Goal: Task Accomplishment & Management: Manage account settings

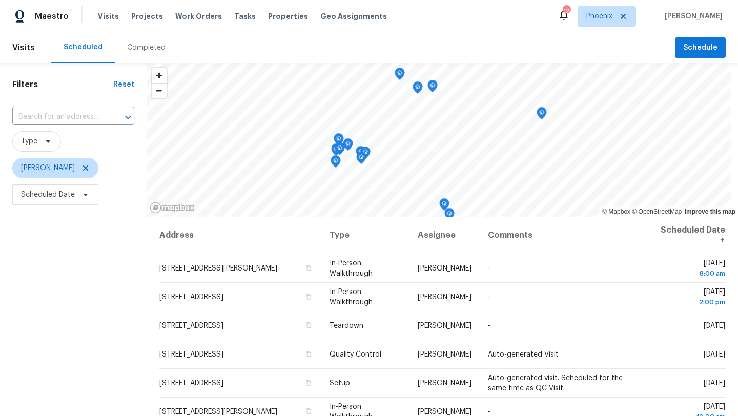
scroll to position [19, 0]
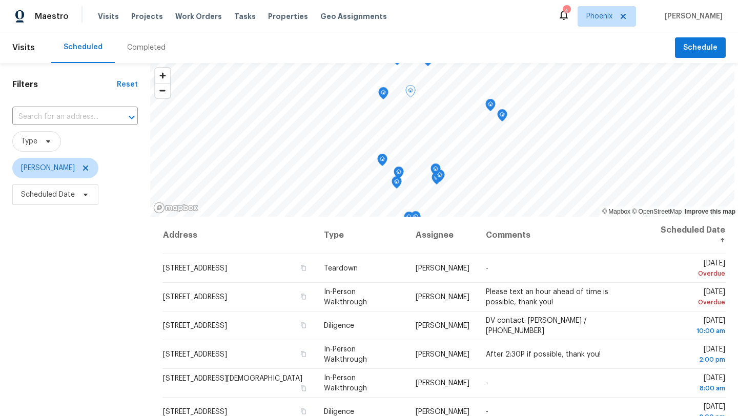
scroll to position [133, 0]
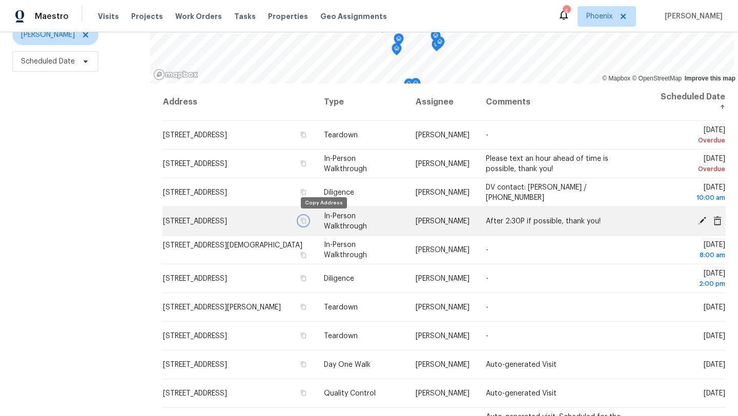
click at [306, 219] on icon "button" at bounding box center [303, 221] width 5 height 6
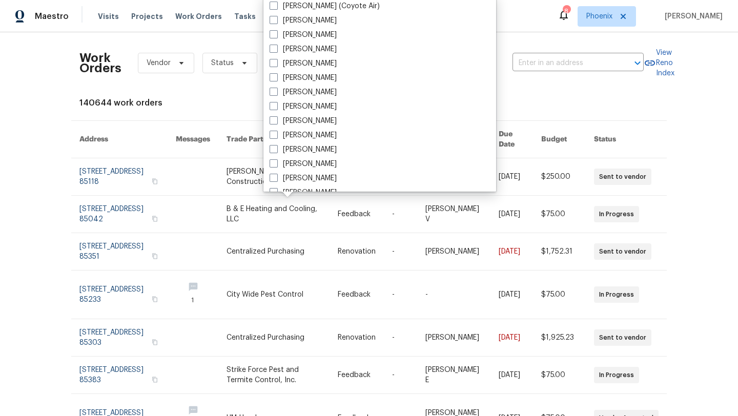
scroll to position [478, 0]
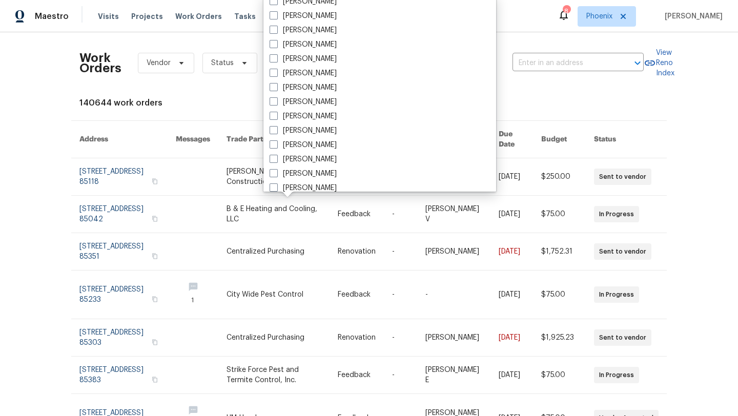
click at [43, 75] on div "Work Orders Vendor Status HPM Kind Manager Unclaimed ​ View Reno Index 140644 w…" at bounding box center [369, 224] width 738 height 384
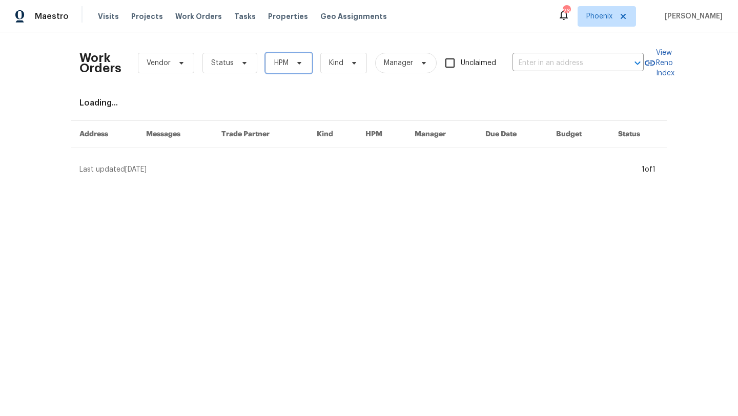
click at [295, 61] on icon at bounding box center [299, 63] width 8 height 8
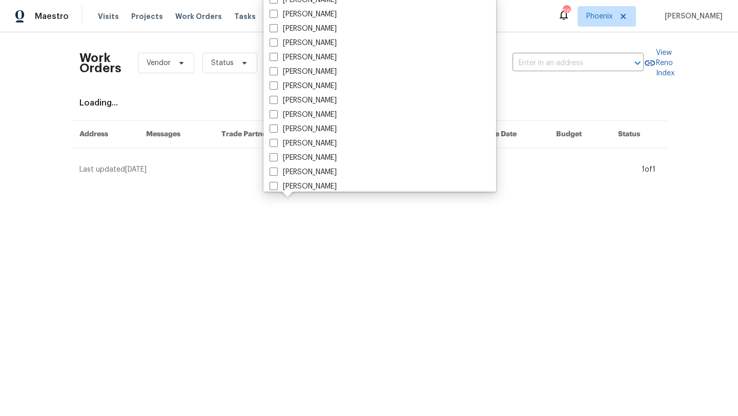
scroll to position [615, 0]
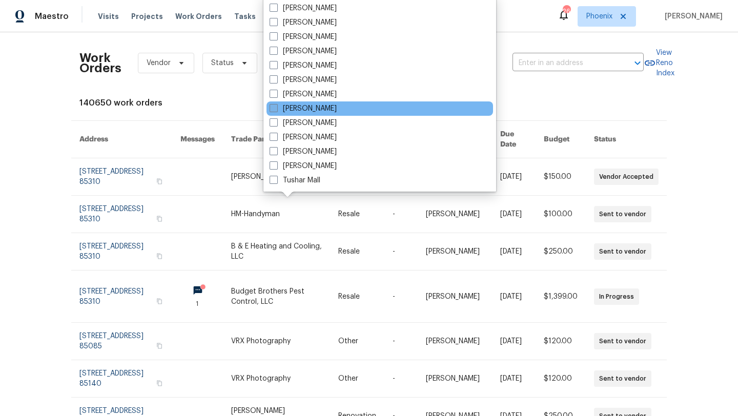
click at [274, 108] on span at bounding box center [274, 108] width 8 height 8
click at [274, 108] on input "[PERSON_NAME]" at bounding box center [273, 106] width 7 height 7
checkbox input "true"
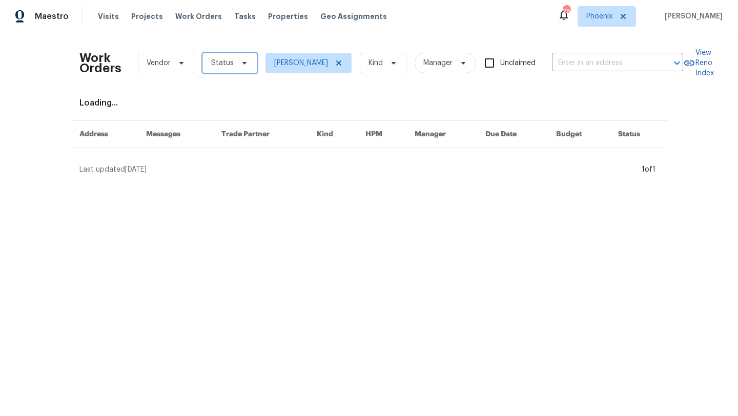
click at [236, 69] on span "Status" at bounding box center [229, 63] width 55 height 20
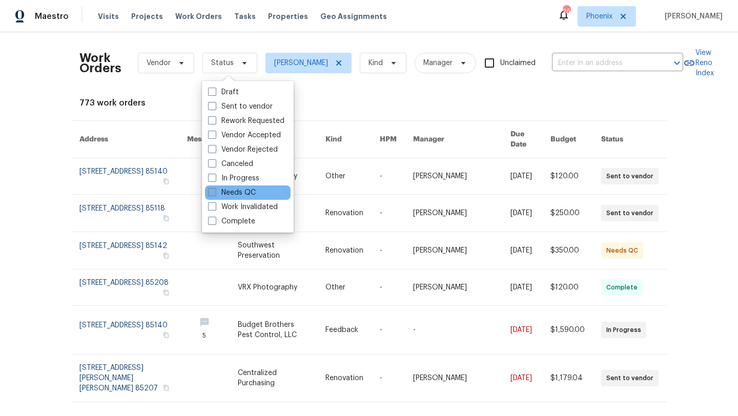
click at [211, 191] on span at bounding box center [212, 192] width 8 height 8
click at [211, 191] on input "Needs QC" at bounding box center [211, 191] width 7 height 7
checkbox input "true"
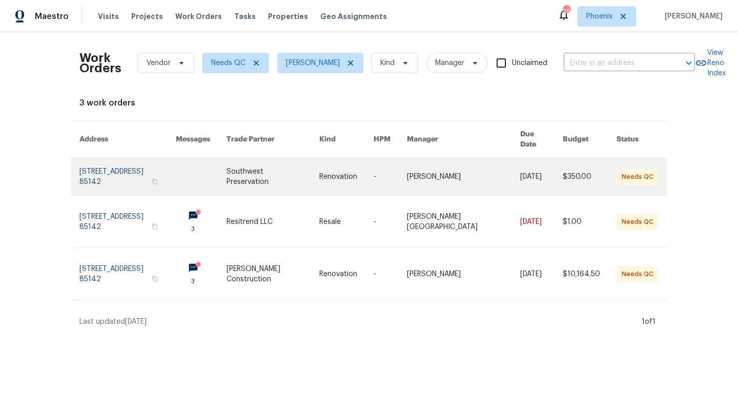
click at [95, 162] on link at bounding box center [127, 176] width 96 height 37
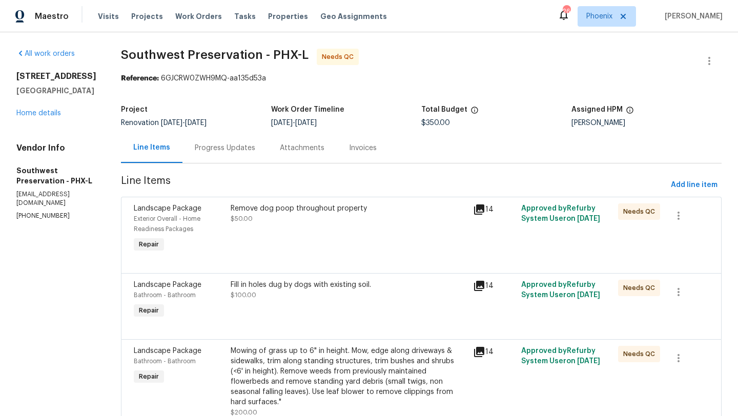
click at [261, 222] on div "Remove dog poop throughout property $50.00" at bounding box center [349, 213] width 236 height 20
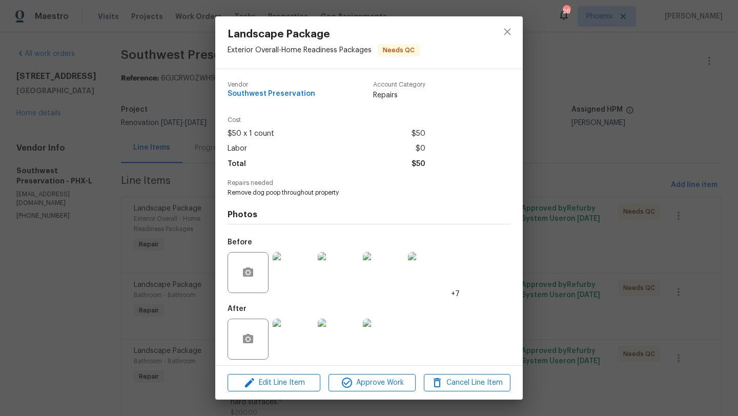
scroll to position [5, 0]
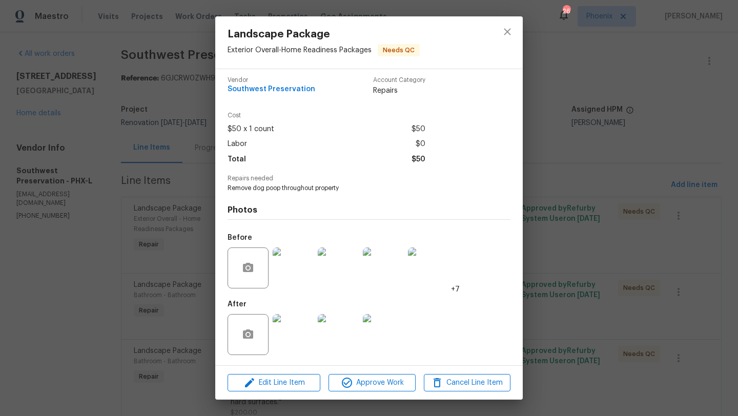
click at [300, 328] on img at bounding box center [293, 334] width 41 height 41
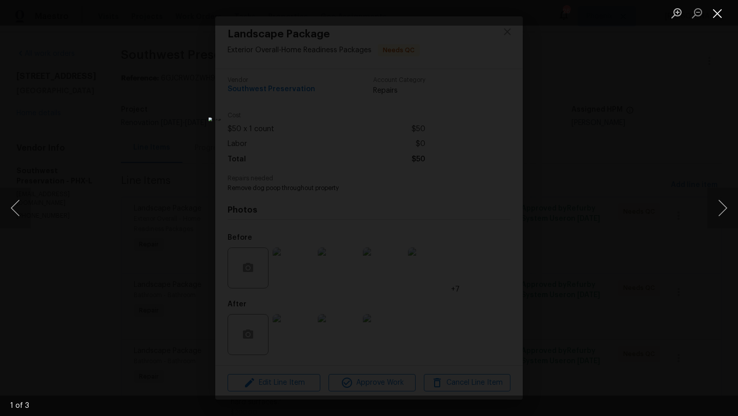
click at [720, 15] on button "Close lightbox" at bounding box center [717, 13] width 20 height 18
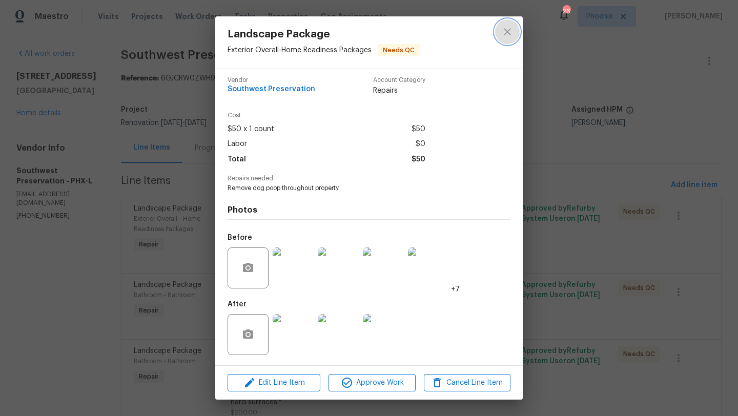
click at [510, 33] on icon "close" at bounding box center [507, 32] width 12 height 12
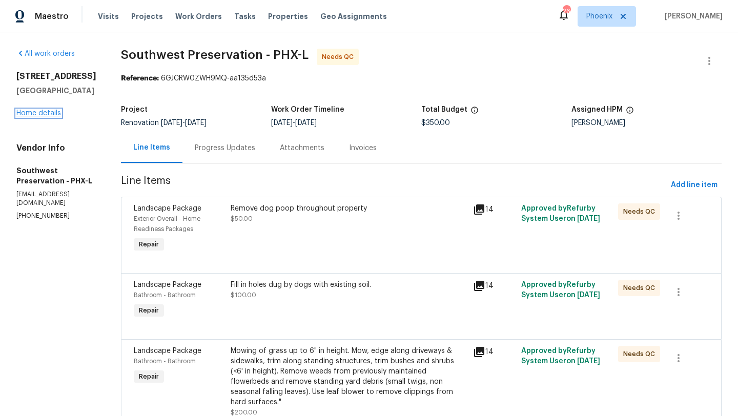
click at [51, 117] on link "Home details" at bounding box center [38, 113] width 45 height 7
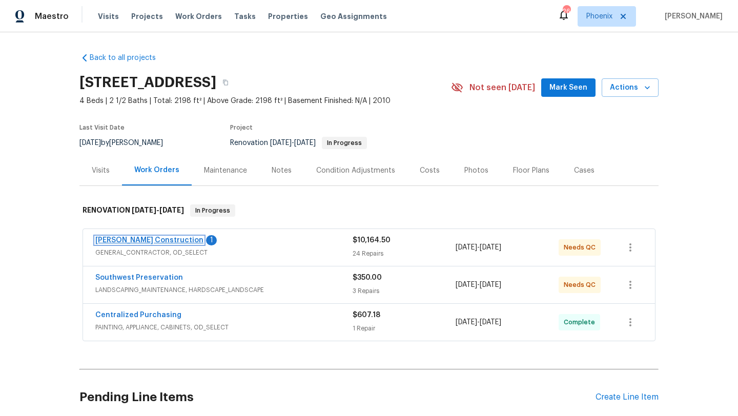
click at [153, 238] on link "[PERSON_NAME] Construction" at bounding box center [149, 240] width 108 height 7
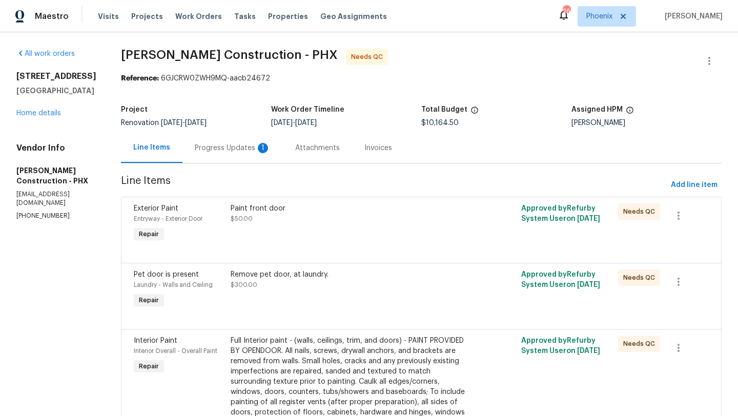
click at [300, 146] on div "Attachments" at bounding box center [317, 148] width 45 height 10
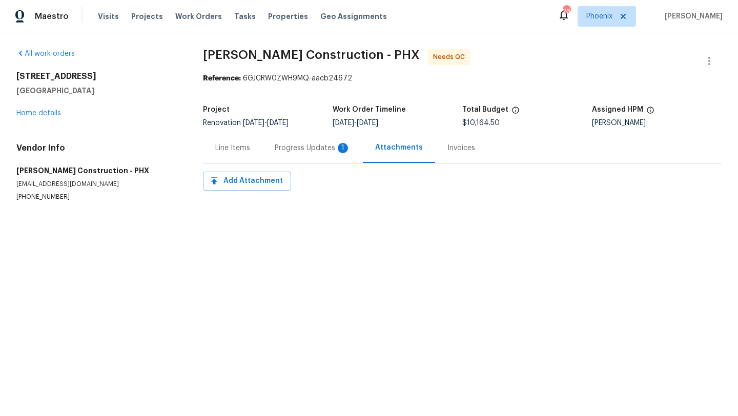
click at [312, 146] on div "Progress Updates 1" at bounding box center [313, 148] width 76 height 10
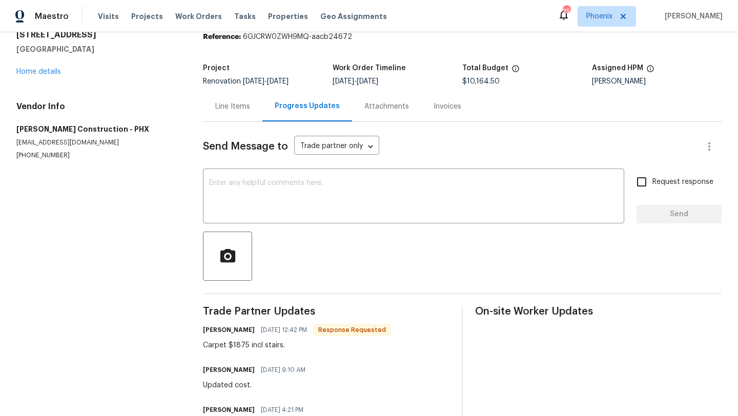
scroll to position [51, 0]
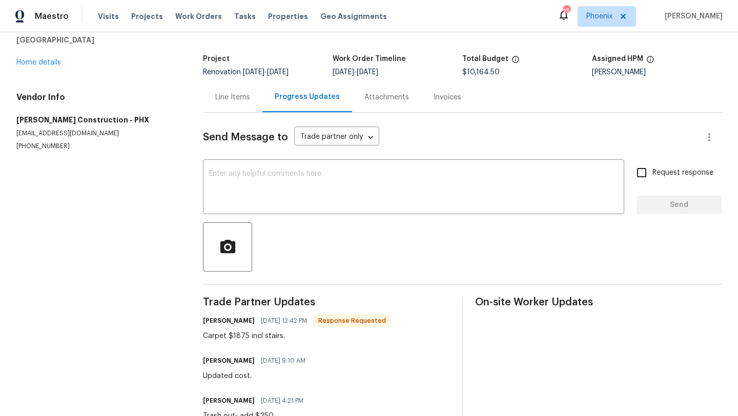
click at [233, 98] on div "Line Items" at bounding box center [232, 97] width 35 height 10
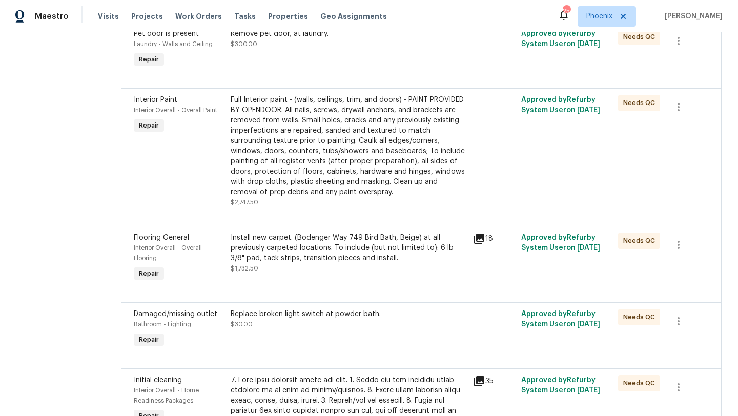
scroll to position [224, 0]
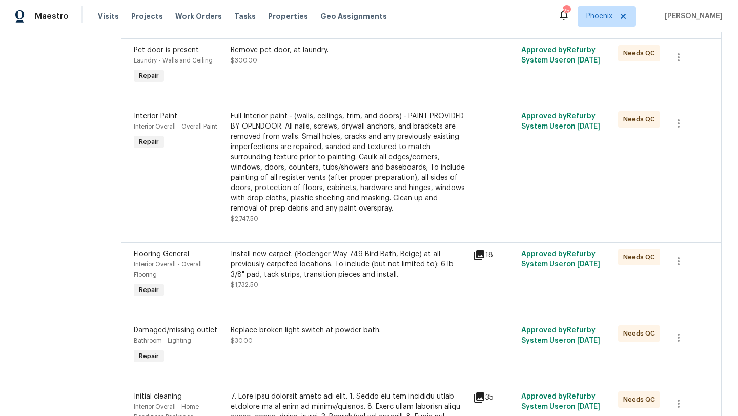
click at [299, 266] on div "Install new carpet. (Bodenger Way 749 Bird Bath, Beige) at all previously carpe…" at bounding box center [349, 264] width 236 height 31
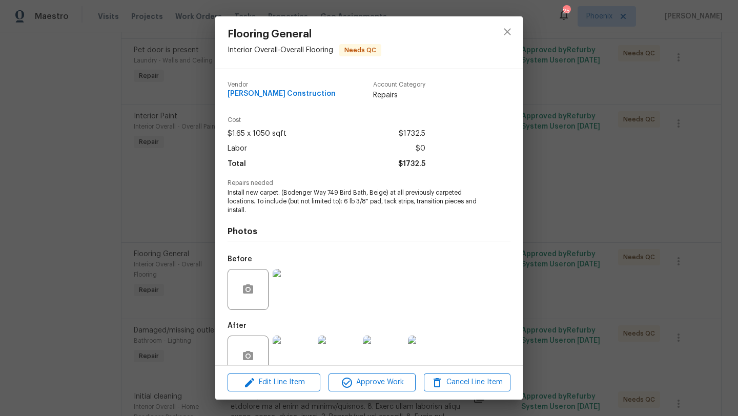
scroll to position [22, 0]
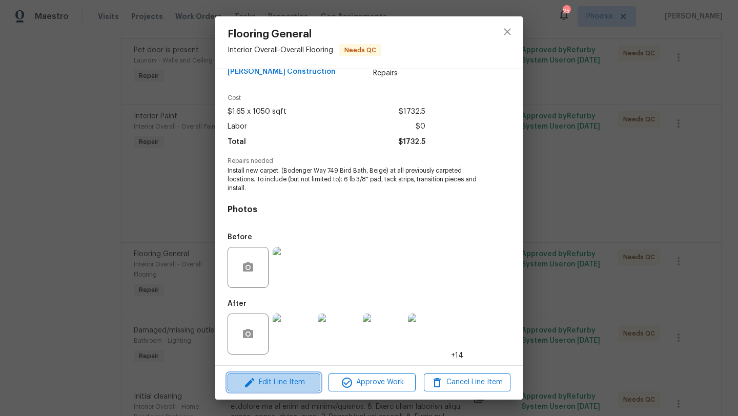
click at [295, 381] on span "Edit Line Item" at bounding box center [274, 382] width 87 height 13
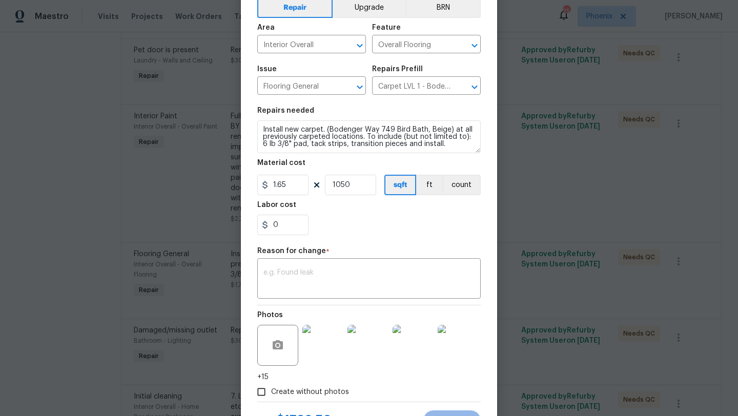
scroll to position [99, 0]
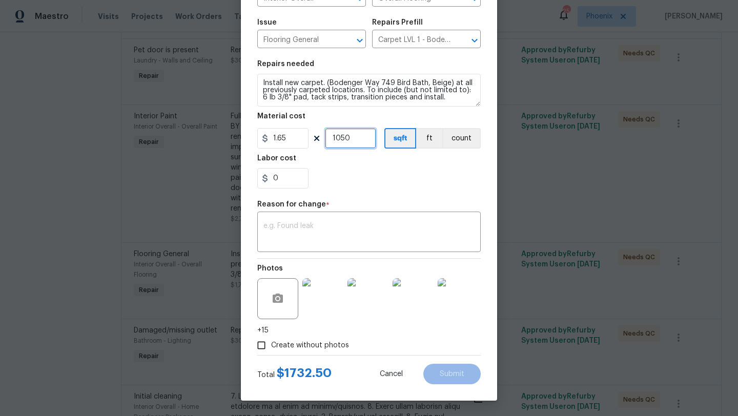
click at [360, 142] on input "1050" at bounding box center [350, 138] width 51 height 20
type input "1137"
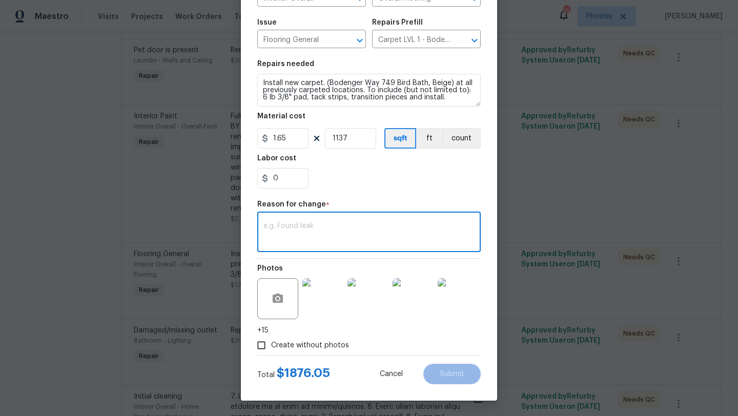
click at [318, 230] on textarea at bounding box center [368, 233] width 211 height 22
type textarea "SQF"
click at [456, 376] on span "Submit" at bounding box center [452, 374] width 25 height 8
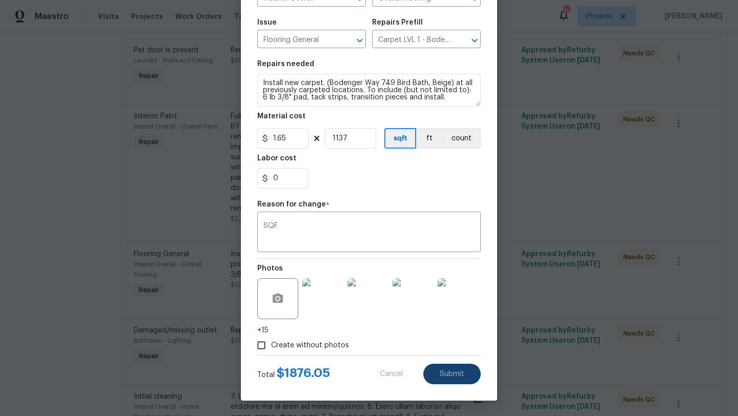
type input "1050"
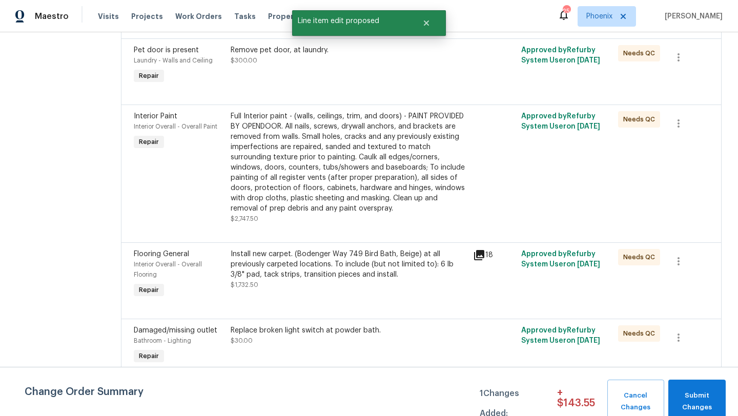
scroll to position [0, 0]
click at [705, 393] on span "Submit Changes" at bounding box center [696, 402] width 47 height 24
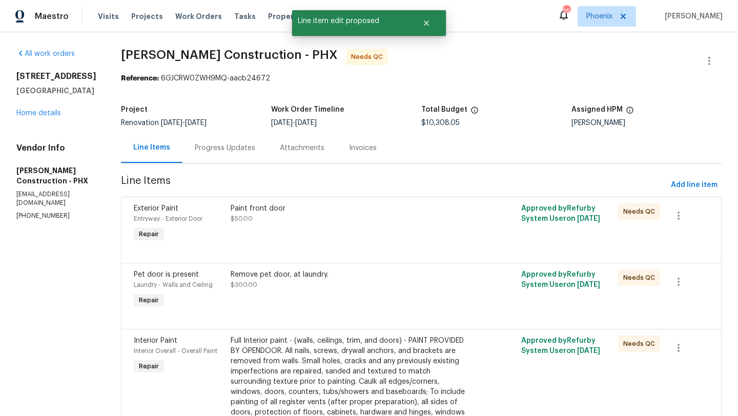
click at [220, 142] on div "Progress Updates" at bounding box center [224, 148] width 85 height 30
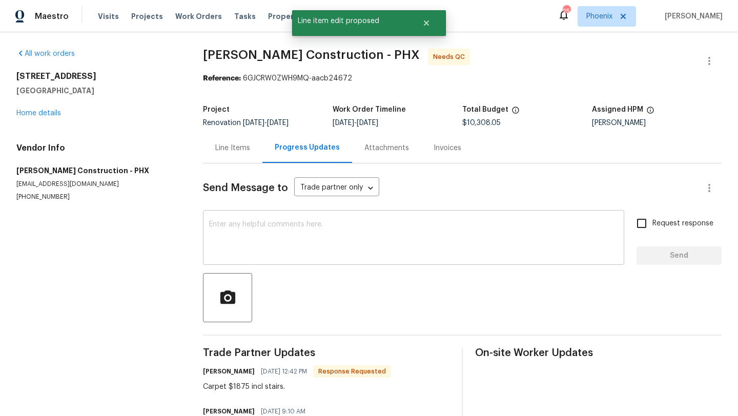
click at [246, 227] on textarea at bounding box center [413, 239] width 409 height 36
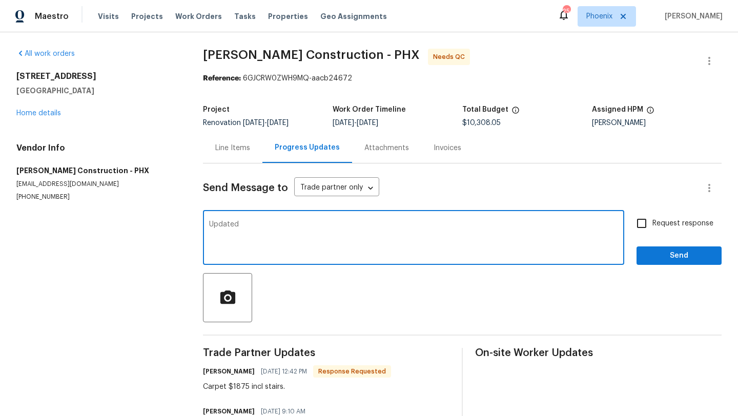
type textarea "Updated"
click at [677, 258] on span "Send" at bounding box center [679, 256] width 69 height 13
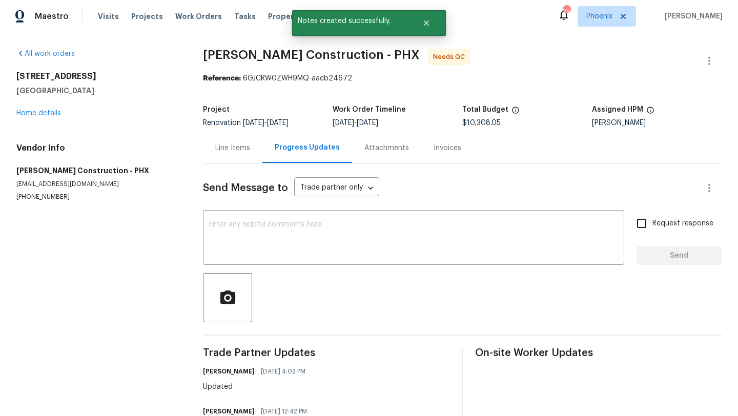
click at [235, 150] on div "Line Items" at bounding box center [232, 148] width 35 height 10
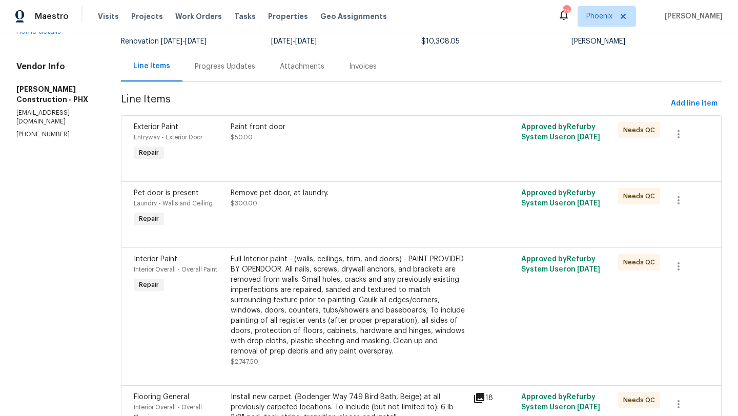
scroll to position [83, 0]
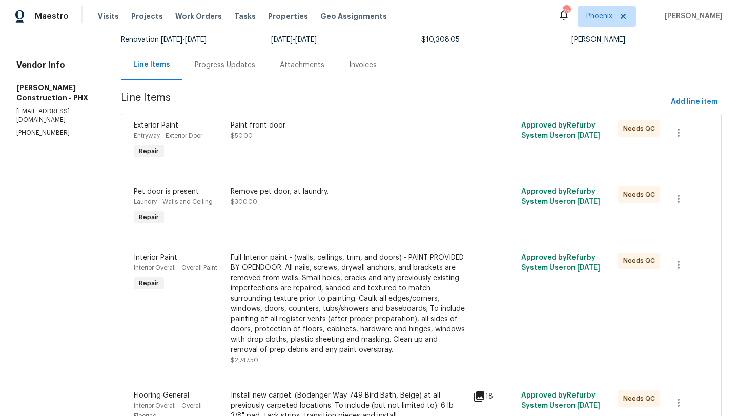
click at [239, 134] on span "$50.00" at bounding box center [242, 136] width 22 height 6
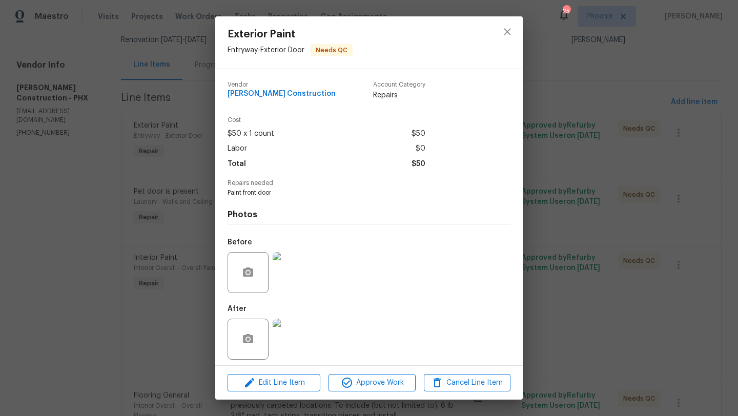
scroll to position [5, 0]
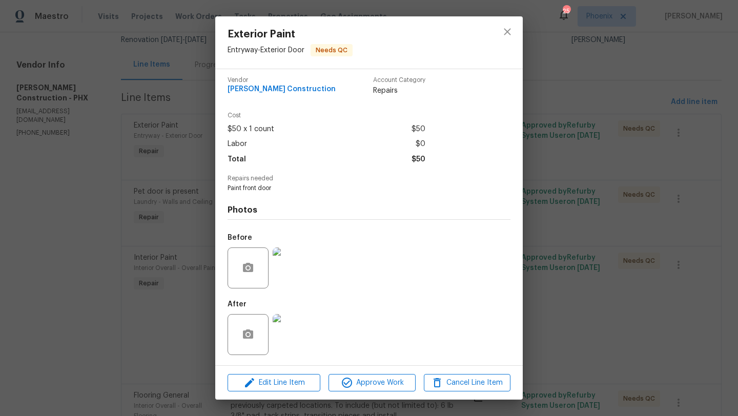
click at [300, 272] on img at bounding box center [293, 267] width 41 height 41
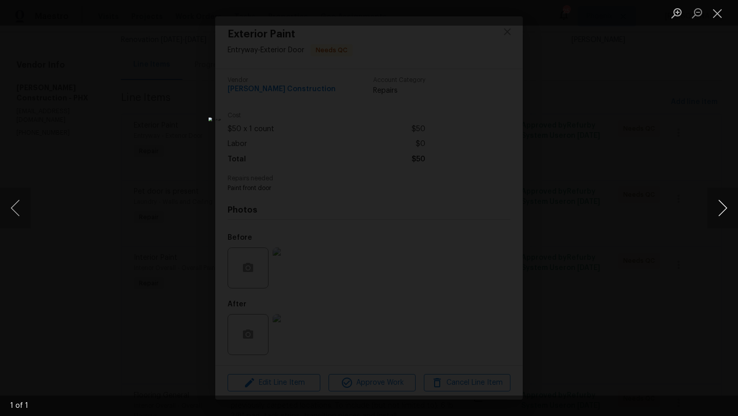
click at [723, 210] on button "Next image" at bounding box center [722, 208] width 31 height 41
click at [718, 11] on button "Close lightbox" at bounding box center [717, 13] width 20 height 18
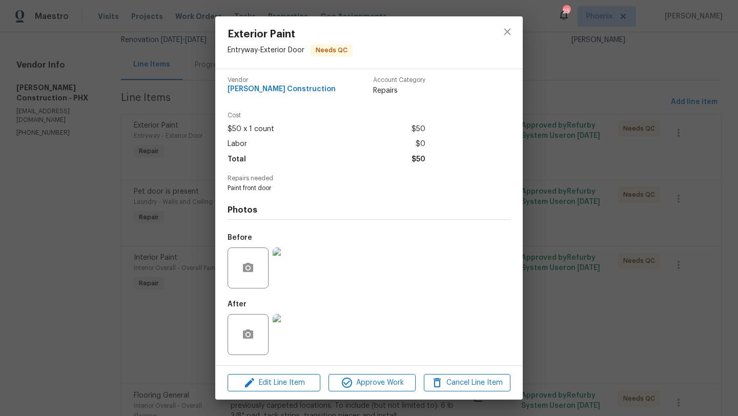
click at [292, 330] on img at bounding box center [293, 334] width 41 height 41
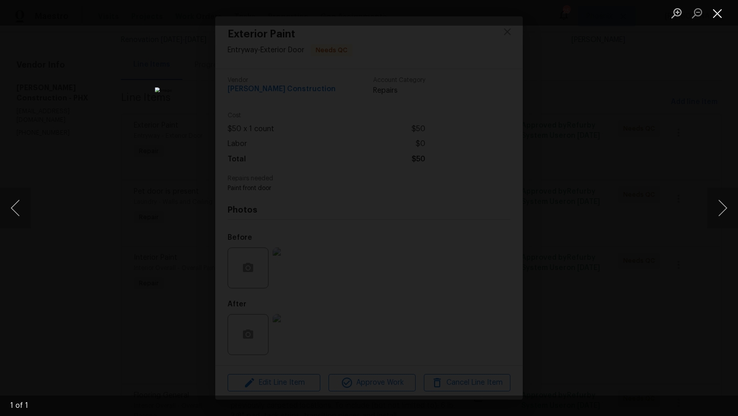
click at [715, 12] on button "Close lightbox" at bounding box center [717, 13] width 20 height 18
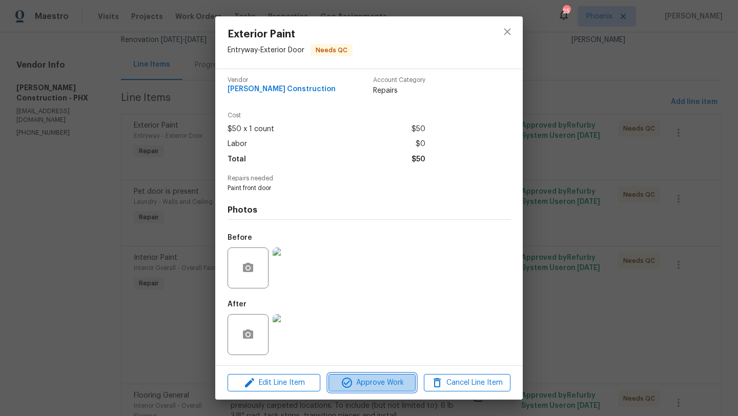
click at [379, 378] on span "Approve Work" at bounding box center [372, 383] width 80 height 13
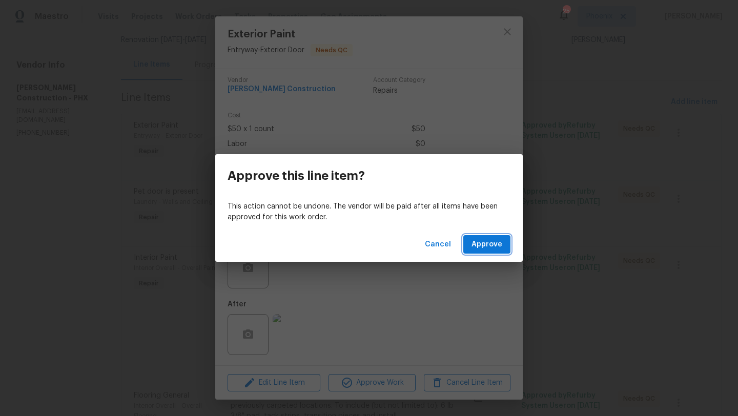
click at [489, 244] on span "Approve" at bounding box center [486, 244] width 31 height 13
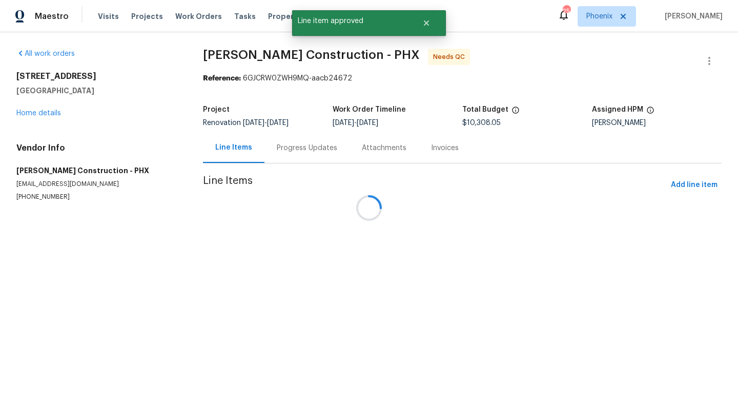
scroll to position [0, 0]
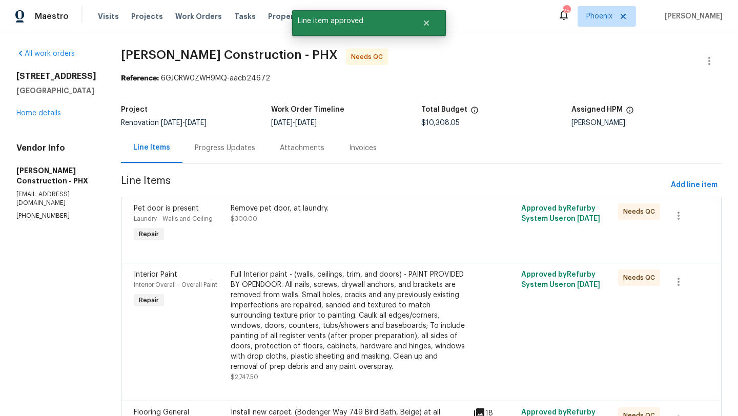
click at [287, 208] on div "Remove pet door, at laundry." at bounding box center [349, 208] width 236 height 10
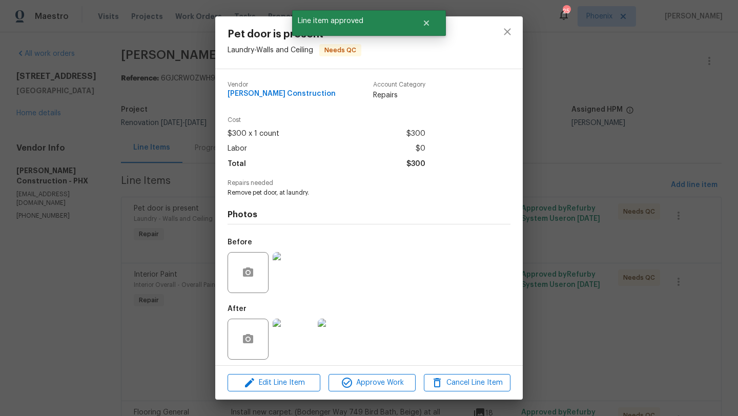
click at [286, 347] on img at bounding box center [293, 339] width 41 height 41
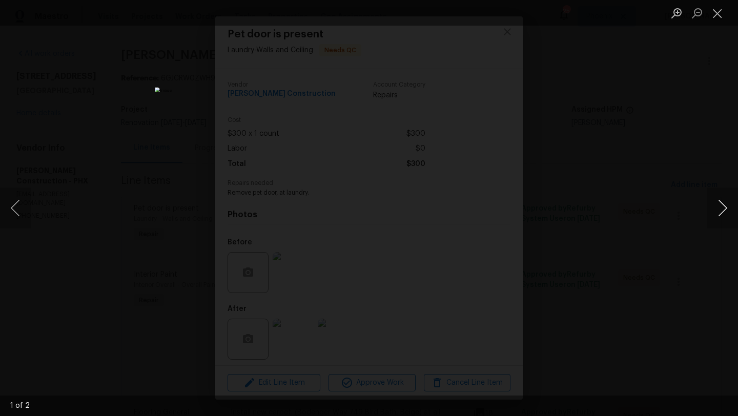
click at [720, 220] on button "Next image" at bounding box center [722, 208] width 31 height 41
click at [720, 219] on button "Next image" at bounding box center [722, 208] width 31 height 41
click at [717, 17] on button "Close lightbox" at bounding box center [717, 13] width 20 height 18
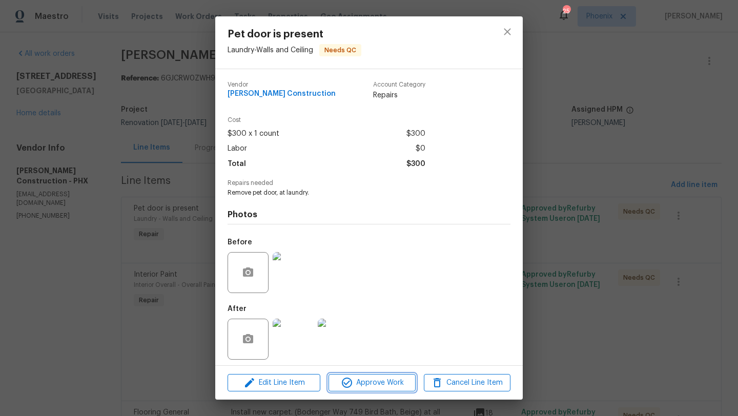
click at [387, 377] on span "Approve Work" at bounding box center [372, 383] width 80 height 13
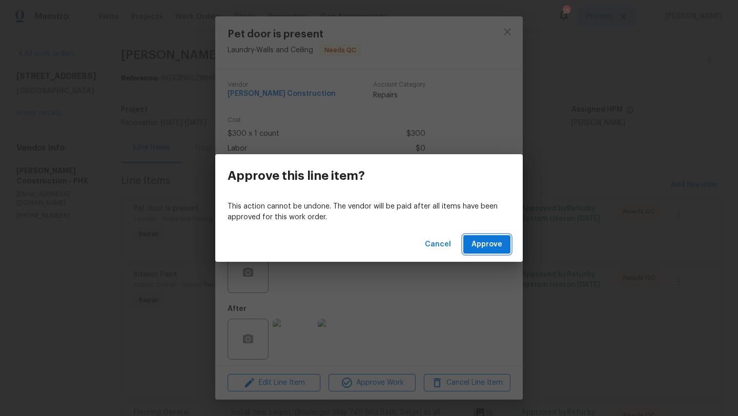
click at [479, 242] on span "Approve" at bounding box center [486, 244] width 31 height 13
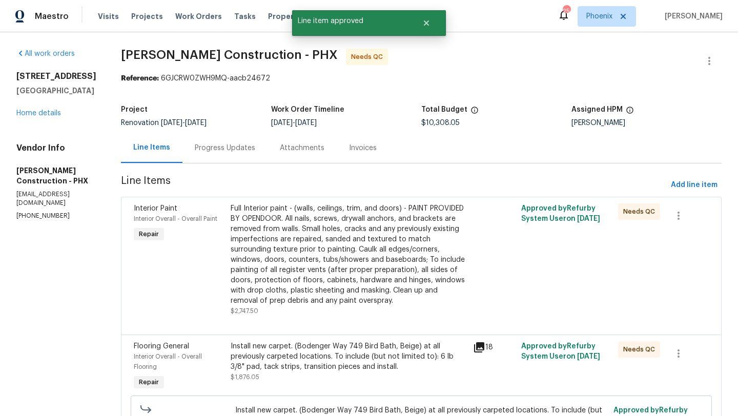
click at [351, 237] on div "Full Interior paint - (walls, ceilings, trim, and doors) - PAINT PROVIDED BY OP…" at bounding box center [349, 254] width 236 height 102
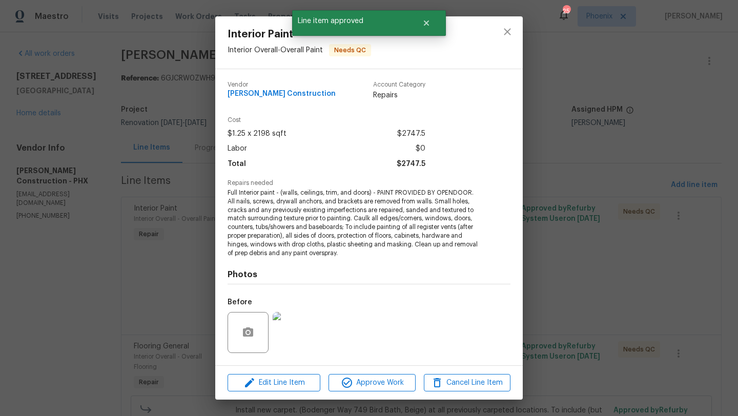
scroll to position [65, 0]
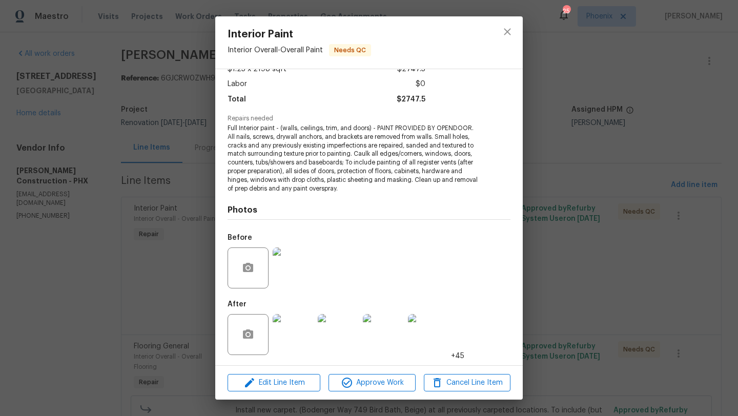
click at [298, 334] on img at bounding box center [293, 334] width 41 height 41
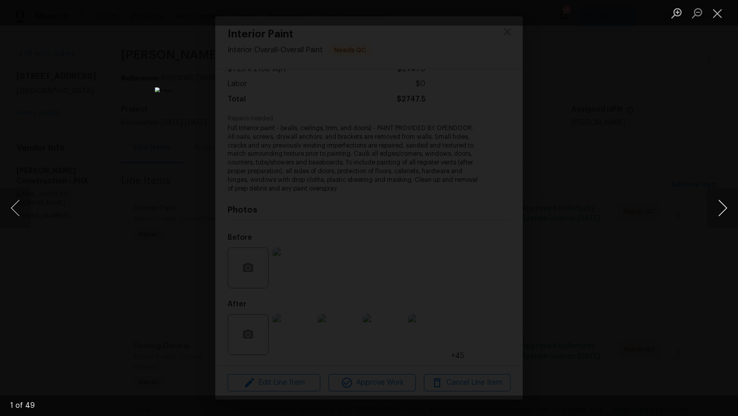
click at [727, 205] on button "Next image" at bounding box center [722, 208] width 31 height 41
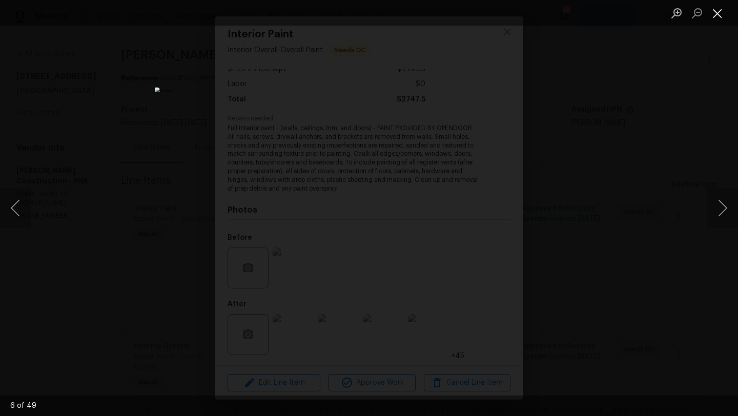
click at [717, 14] on button "Close lightbox" at bounding box center [717, 13] width 20 height 18
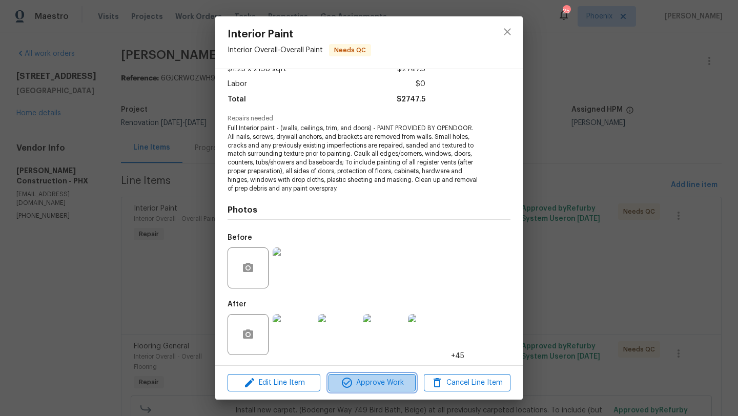
click at [390, 386] on span "Approve Work" at bounding box center [372, 383] width 80 height 13
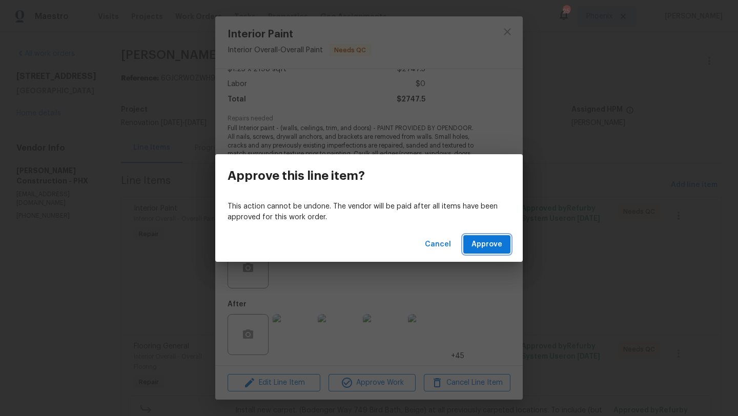
click at [509, 239] on button "Approve" at bounding box center [486, 244] width 47 height 19
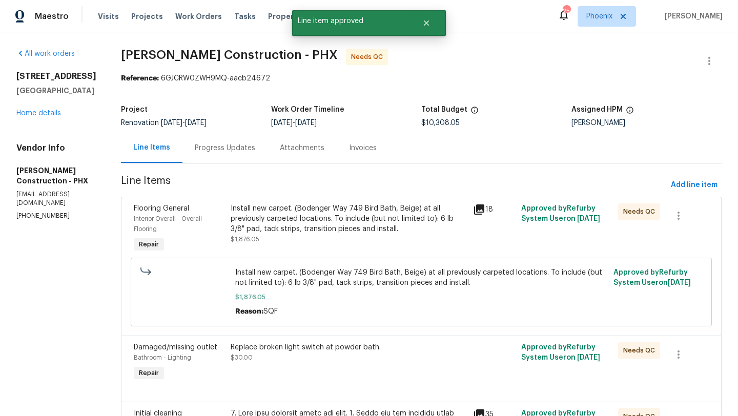
click at [303, 222] on div "Install new carpet. (Bodenger Way 749 Bird Bath, Beige) at all previously carpe…" at bounding box center [349, 218] width 236 height 31
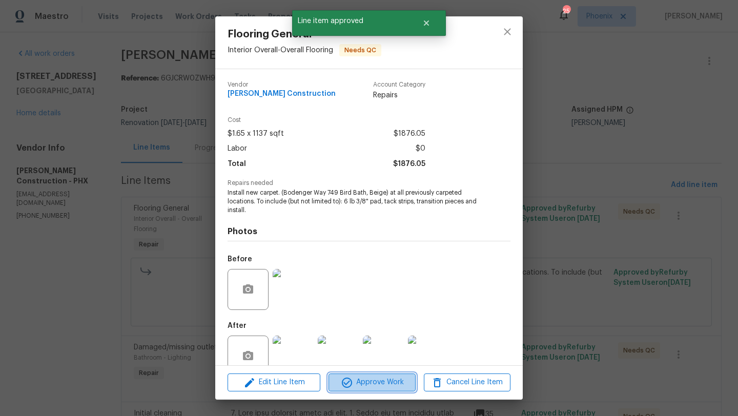
click at [374, 383] on span "Approve Work" at bounding box center [372, 382] width 80 height 13
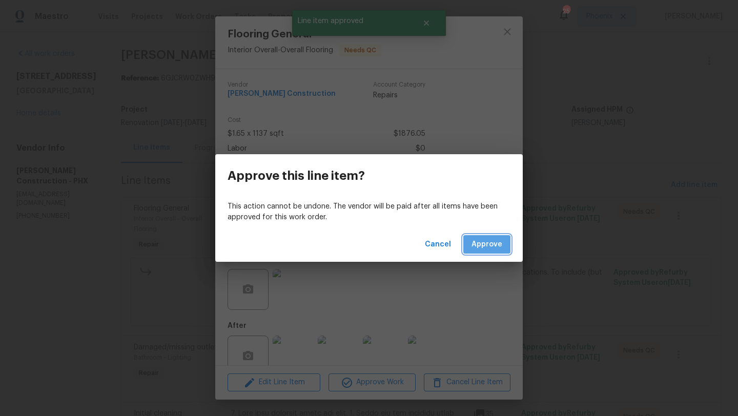
click at [486, 238] on span "Approve" at bounding box center [486, 244] width 31 height 13
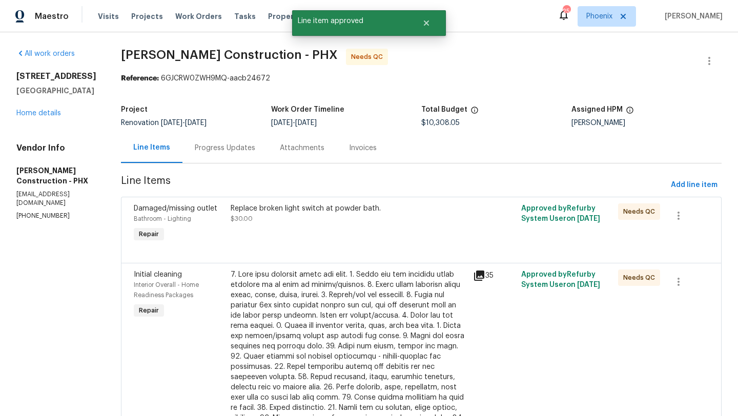
click at [301, 211] on div "Replace broken light switch at powder bath." at bounding box center [349, 208] width 236 height 10
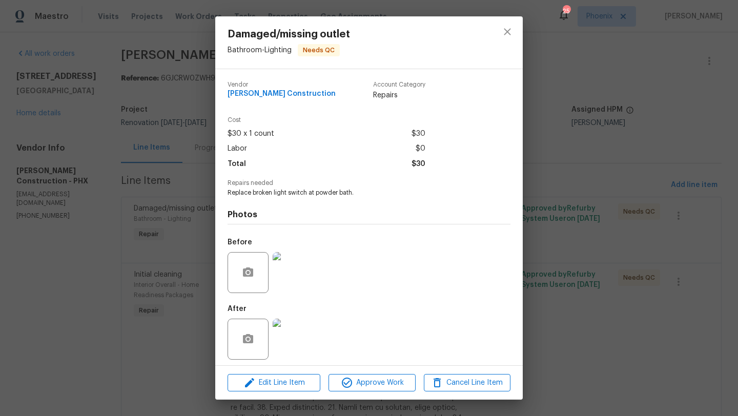
click at [299, 299] on div "After" at bounding box center [271, 332] width 88 height 67
click at [303, 276] on img at bounding box center [293, 272] width 41 height 41
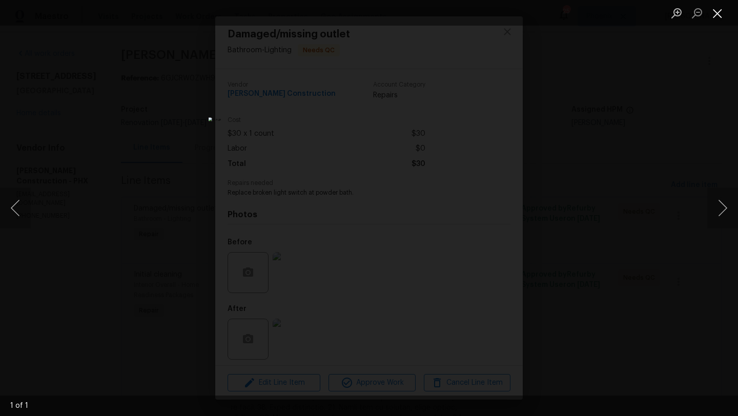
click at [716, 17] on button "Close lightbox" at bounding box center [717, 13] width 20 height 18
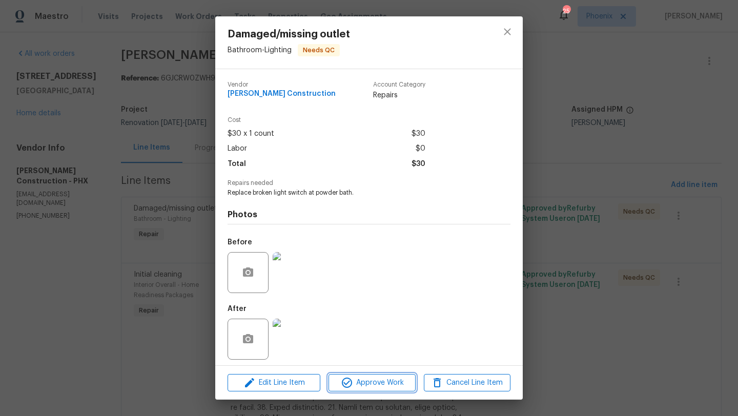
click at [386, 385] on span "Approve Work" at bounding box center [372, 383] width 80 height 13
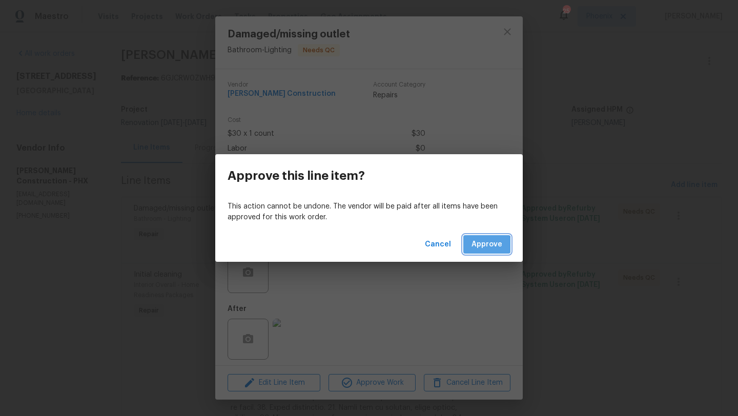
click at [480, 246] on span "Approve" at bounding box center [486, 244] width 31 height 13
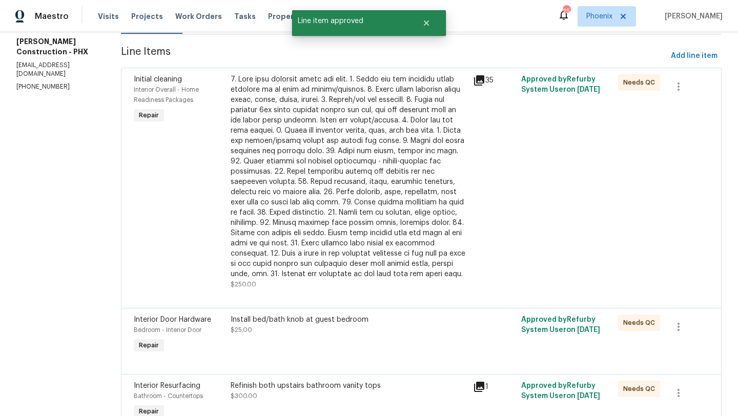
scroll to position [141, 0]
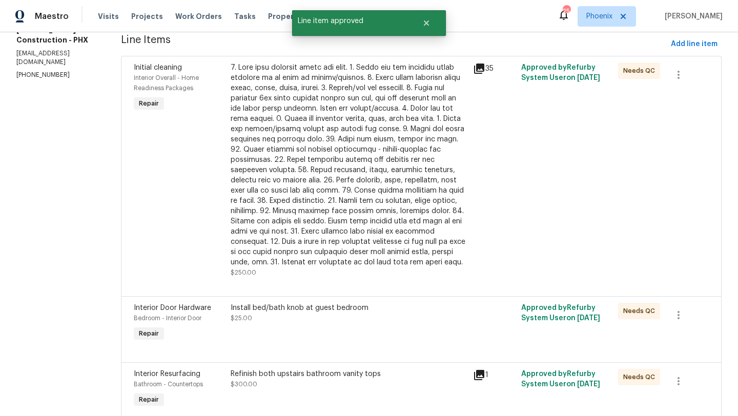
click at [326, 210] on div at bounding box center [349, 165] width 236 height 205
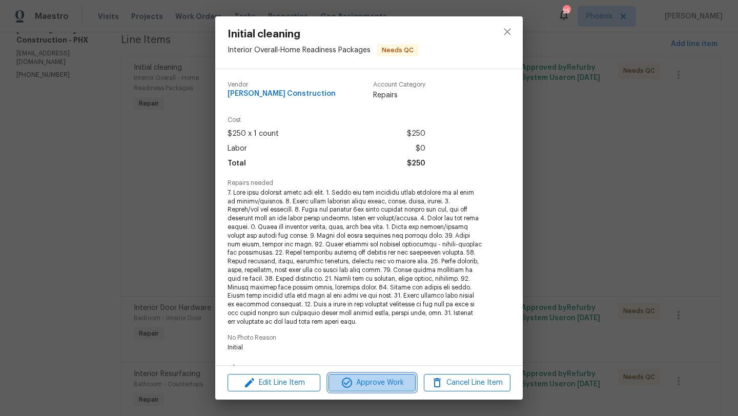
click at [356, 387] on span "Approve Work" at bounding box center [372, 383] width 80 height 13
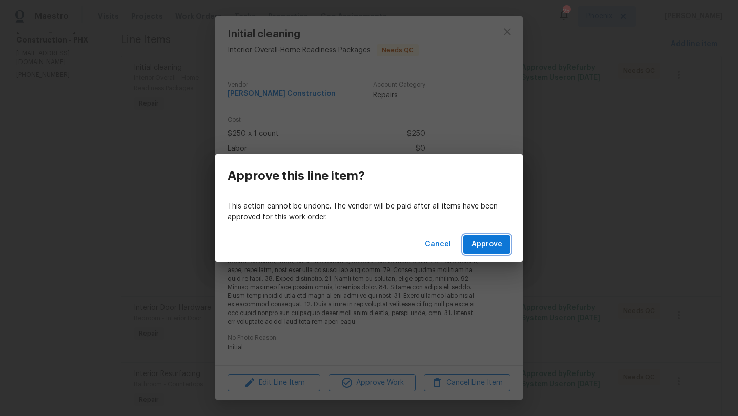
click at [488, 242] on span "Approve" at bounding box center [486, 244] width 31 height 13
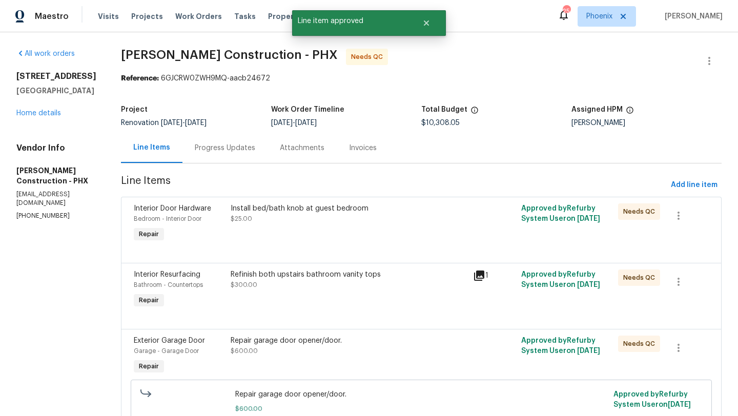
scroll to position [30, 0]
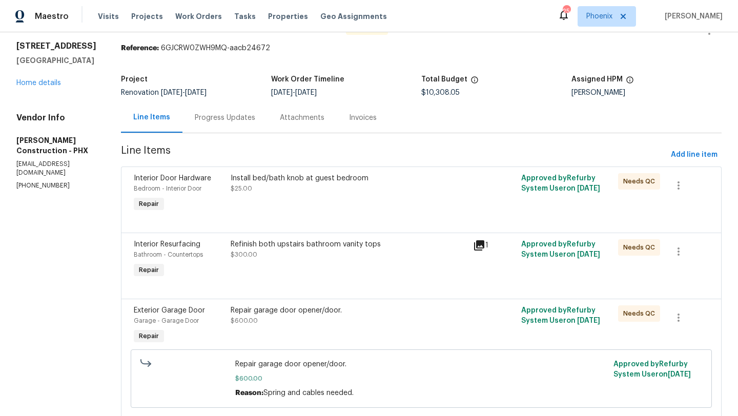
click at [260, 176] on div "Install bed/bath knob at guest bedroom" at bounding box center [349, 178] width 236 height 10
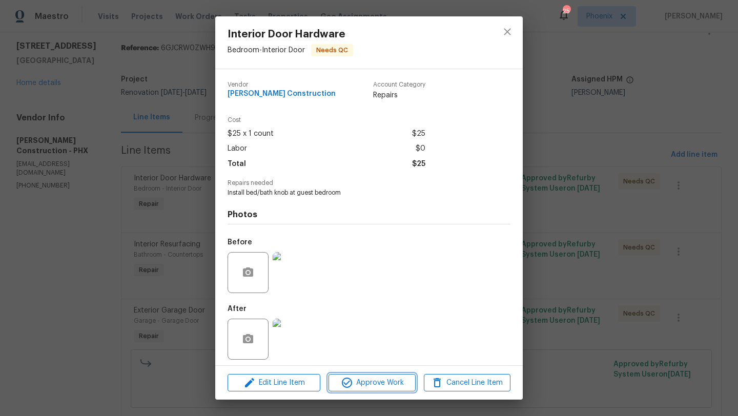
click at [376, 382] on span "Approve Work" at bounding box center [372, 383] width 80 height 13
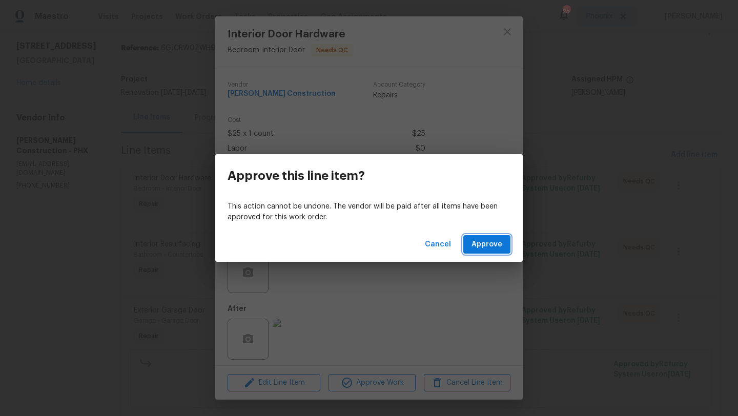
click at [492, 244] on span "Approve" at bounding box center [486, 244] width 31 height 13
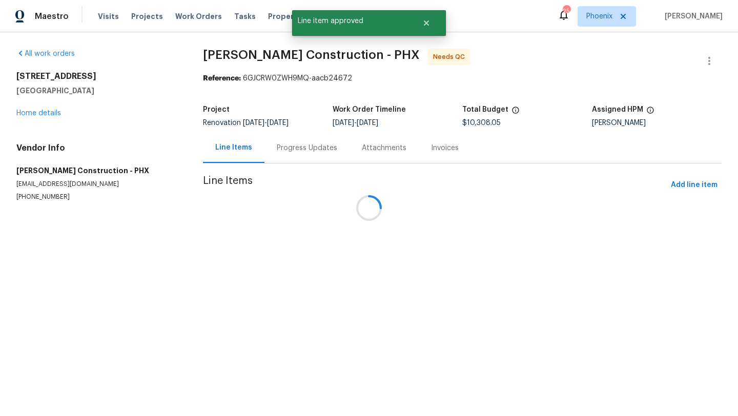
scroll to position [0, 0]
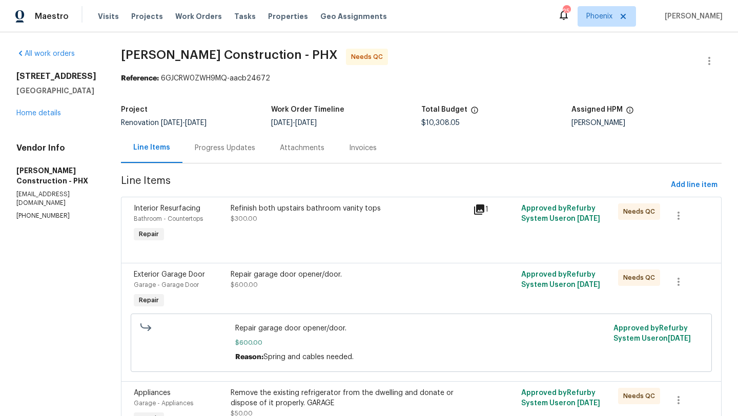
click at [301, 209] on div "Refinish both upstairs bathroom vanity tops" at bounding box center [349, 208] width 236 height 10
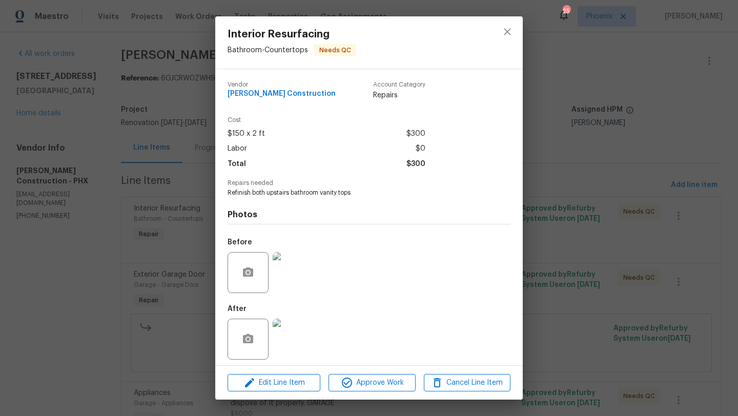
click at [297, 329] on img at bounding box center [293, 339] width 41 height 41
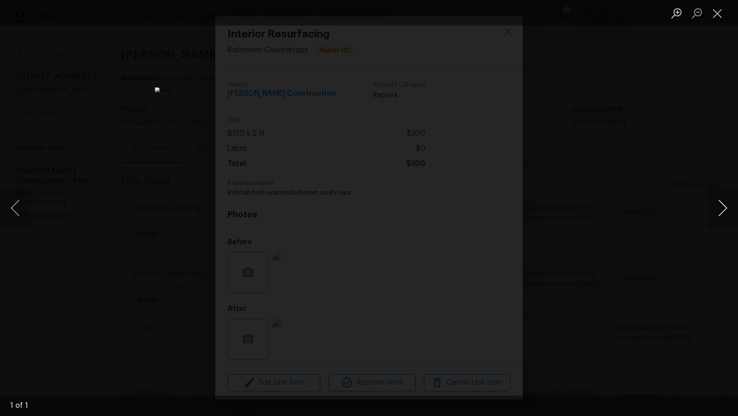
click at [712, 209] on button "Next image" at bounding box center [722, 208] width 31 height 41
click at [719, 12] on button "Close lightbox" at bounding box center [717, 13] width 20 height 18
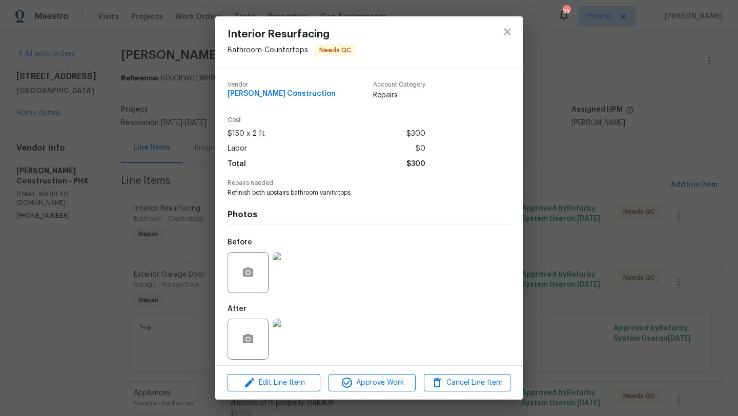
scroll to position [5, 0]
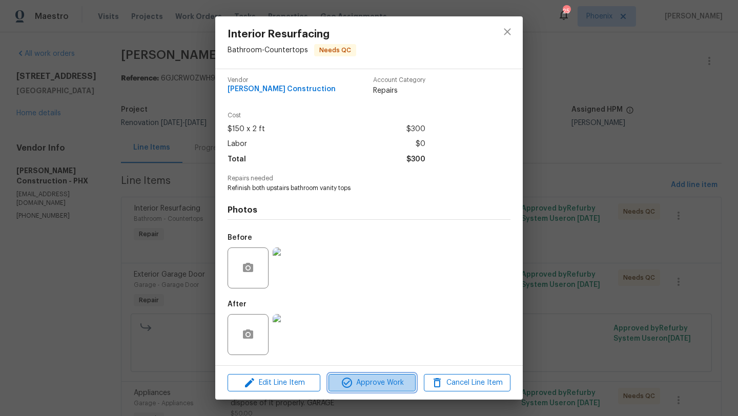
click at [367, 381] on span "Approve Work" at bounding box center [372, 383] width 80 height 13
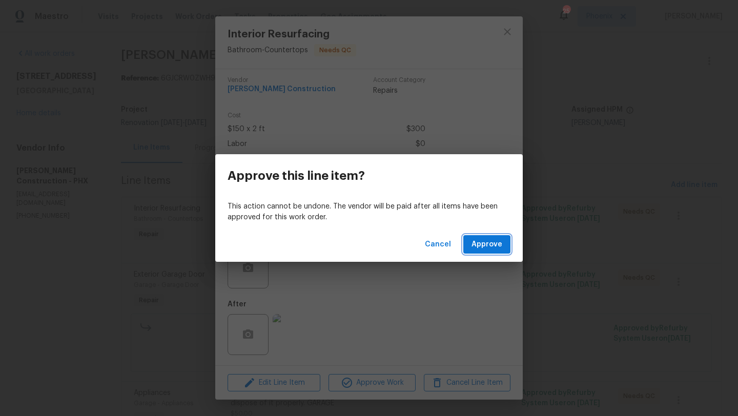
click at [488, 242] on span "Approve" at bounding box center [486, 244] width 31 height 13
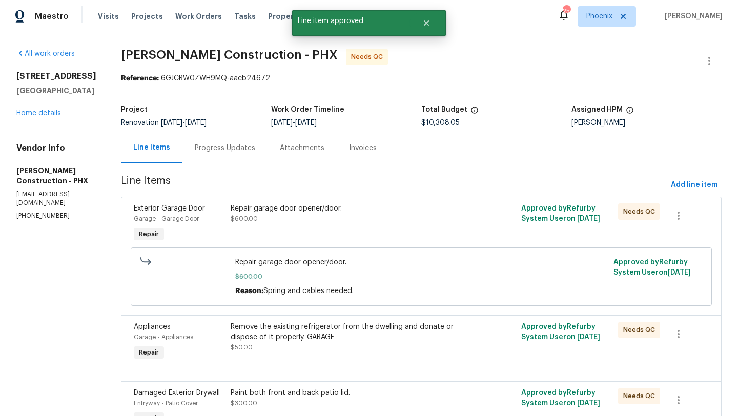
click at [294, 218] on div "Repair garage door opener/door. $600.00" at bounding box center [349, 213] width 236 height 20
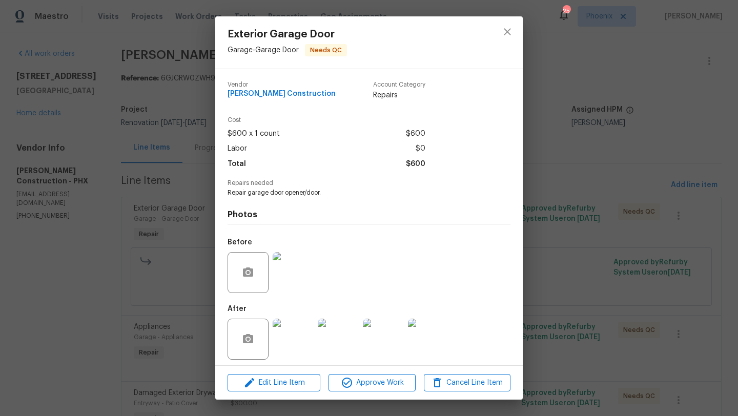
click at [338, 352] on img at bounding box center [338, 339] width 41 height 41
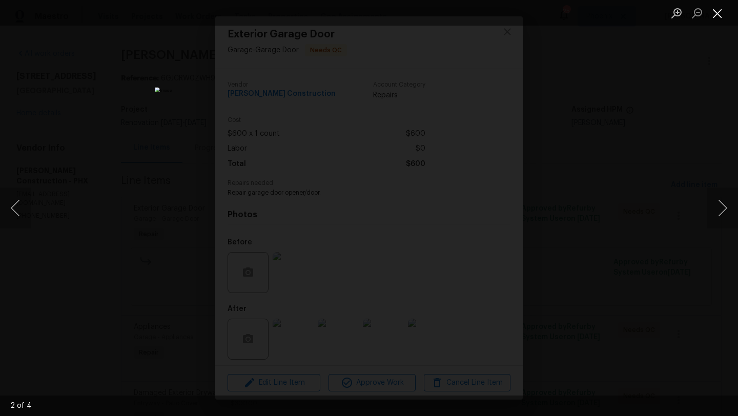
click at [717, 11] on button "Close lightbox" at bounding box center [717, 13] width 20 height 18
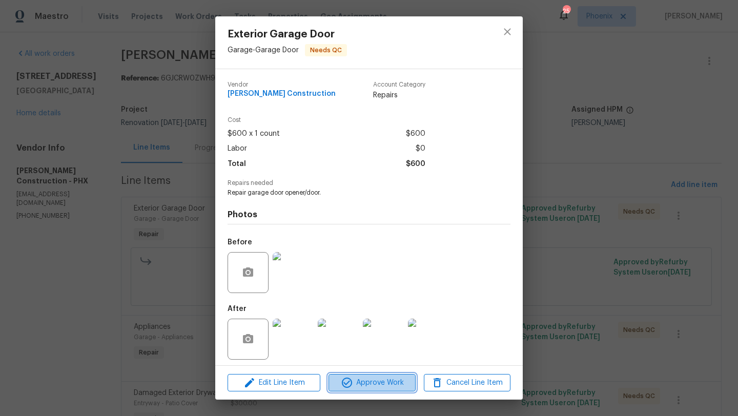
click at [382, 385] on span "Approve Work" at bounding box center [372, 383] width 80 height 13
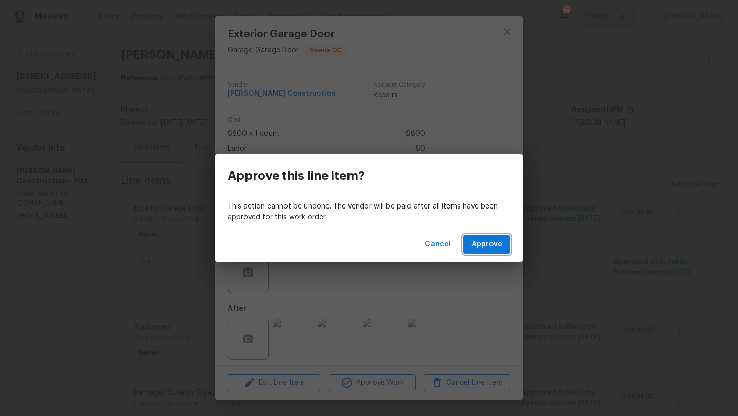
click at [483, 240] on span "Approve" at bounding box center [486, 244] width 31 height 13
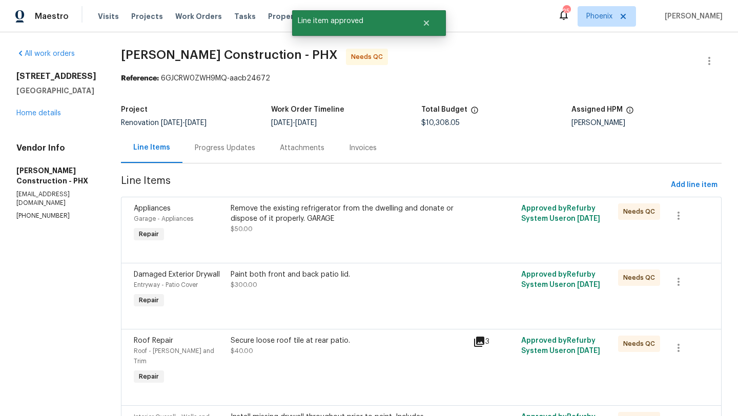
click at [296, 223] on div "Remove the existing refrigerator from the dwelling and donate or dispose of it …" at bounding box center [349, 213] width 236 height 20
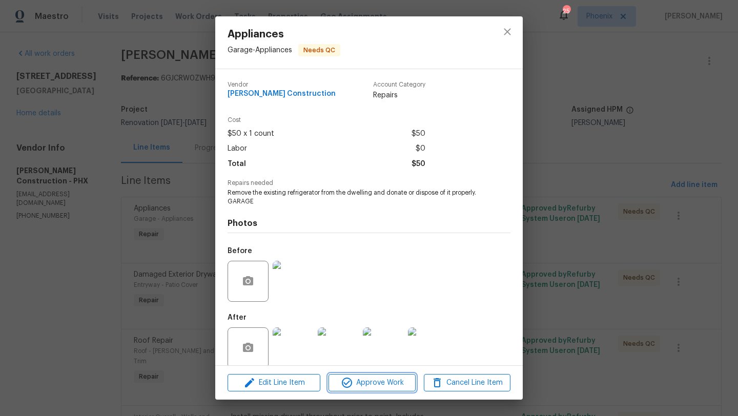
click at [364, 382] on span "Approve Work" at bounding box center [372, 383] width 80 height 13
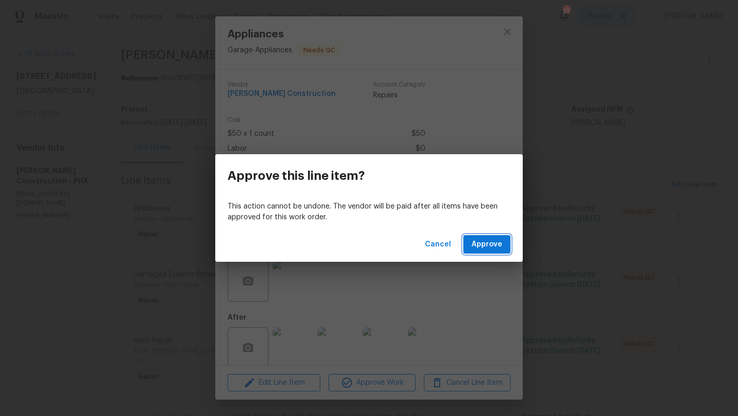
click at [499, 239] on span "Approve" at bounding box center [486, 244] width 31 height 13
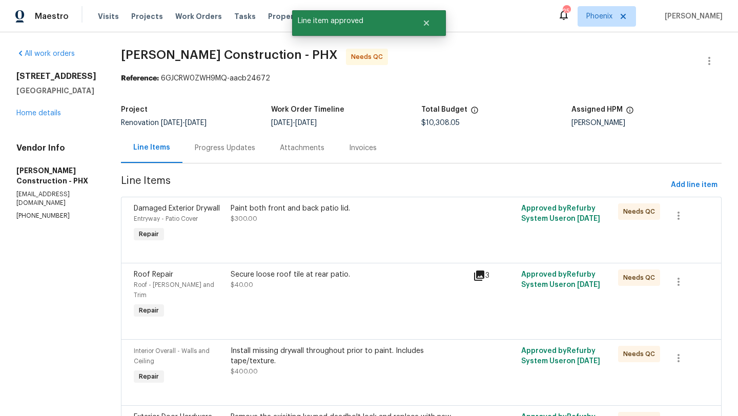
click at [280, 214] on div "Paint both front and back patio lid. $300.00" at bounding box center [349, 213] width 236 height 20
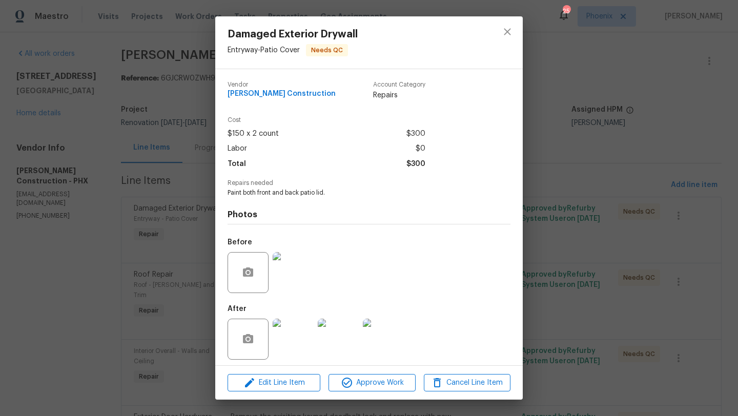
click at [334, 329] on img at bounding box center [338, 339] width 41 height 41
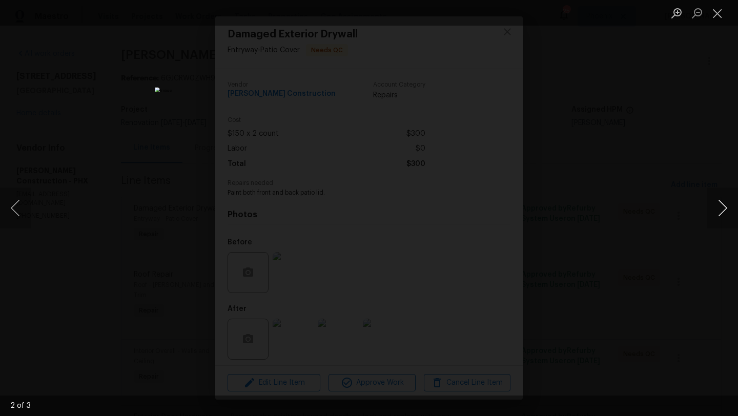
click at [731, 206] on button "Next image" at bounding box center [722, 208] width 31 height 41
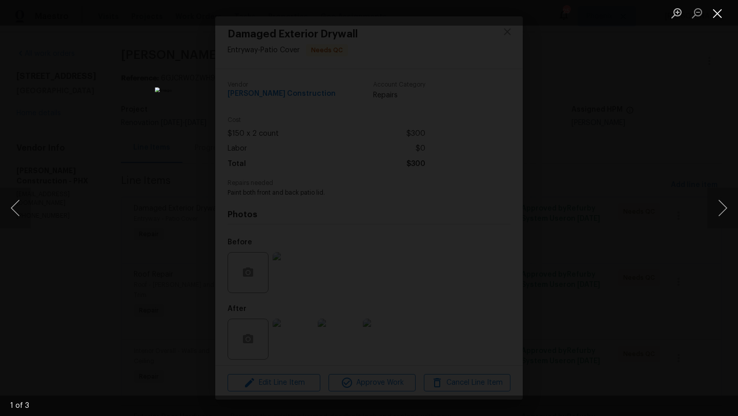
click at [717, 12] on button "Close lightbox" at bounding box center [717, 13] width 20 height 18
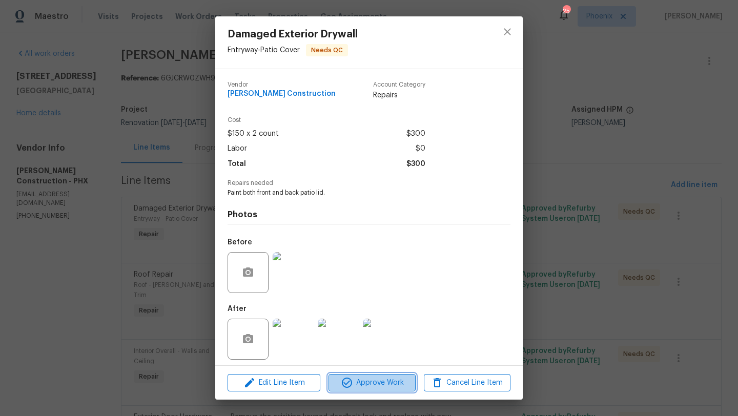
click at [390, 381] on span "Approve Work" at bounding box center [372, 383] width 80 height 13
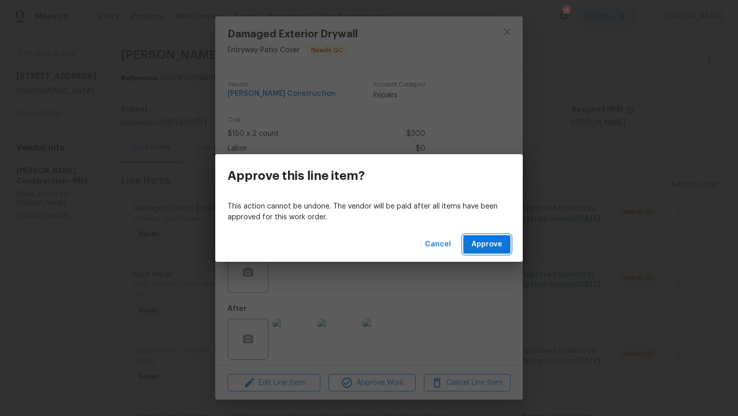
click at [486, 244] on span "Approve" at bounding box center [486, 244] width 31 height 13
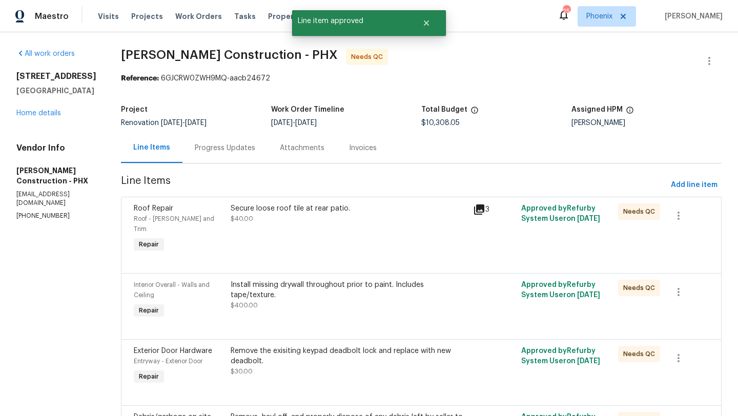
click at [284, 216] on div "Secure loose roof tile at rear patio. $40.00" at bounding box center [349, 213] width 236 height 20
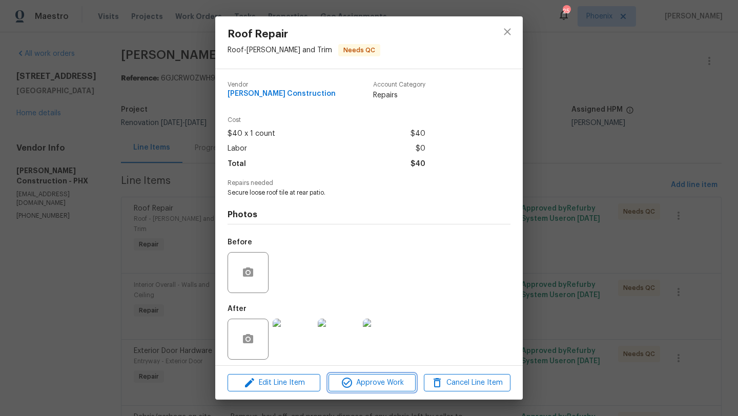
click at [373, 377] on span "Approve Work" at bounding box center [372, 383] width 80 height 13
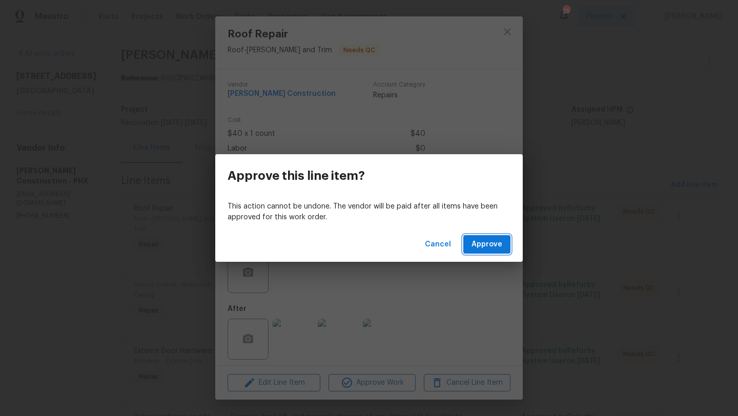
click at [488, 244] on span "Approve" at bounding box center [486, 244] width 31 height 13
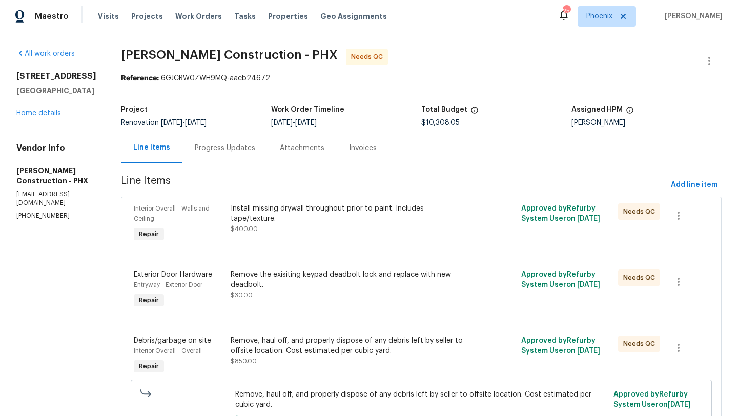
click at [339, 213] on div "Install missing drywall throughout prior to paint. Includes tape/texture." at bounding box center [349, 213] width 236 height 20
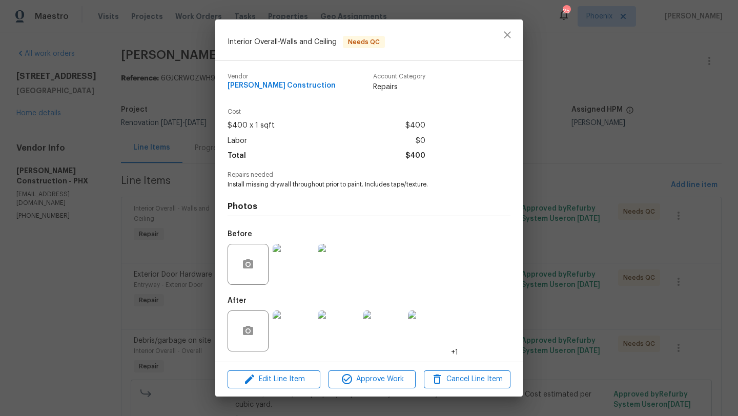
click at [297, 330] on img at bounding box center [293, 330] width 41 height 41
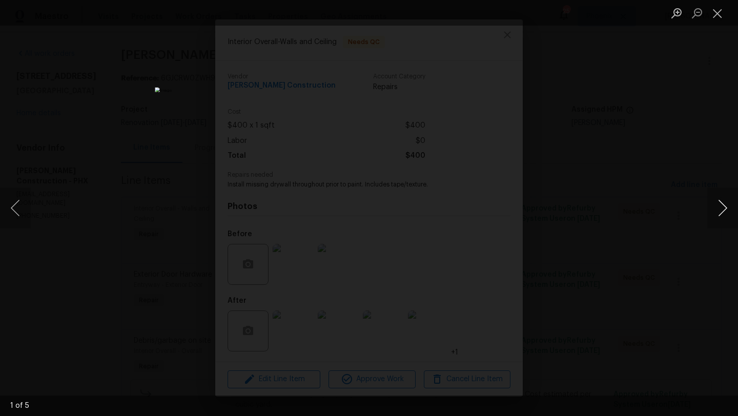
click at [728, 208] on button "Next image" at bounding box center [722, 208] width 31 height 41
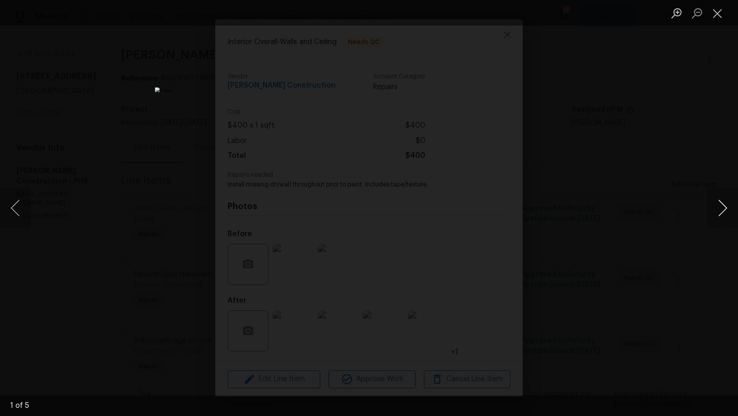
click at [728, 208] on button "Next image" at bounding box center [722, 208] width 31 height 41
click at [719, 15] on button "Close lightbox" at bounding box center [717, 13] width 20 height 18
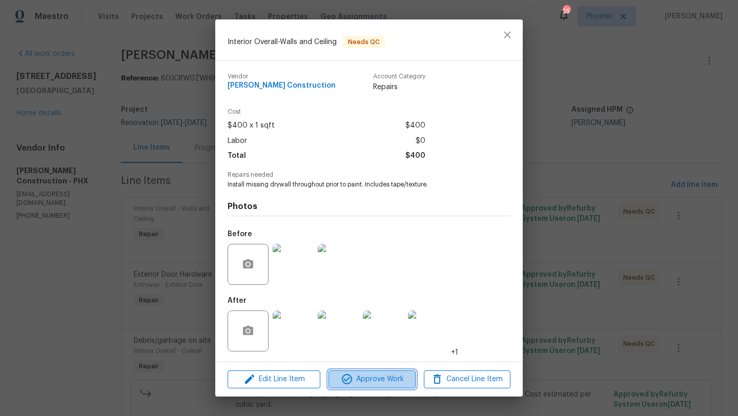
click at [370, 381] on span "Approve Work" at bounding box center [372, 379] width 80 height 13
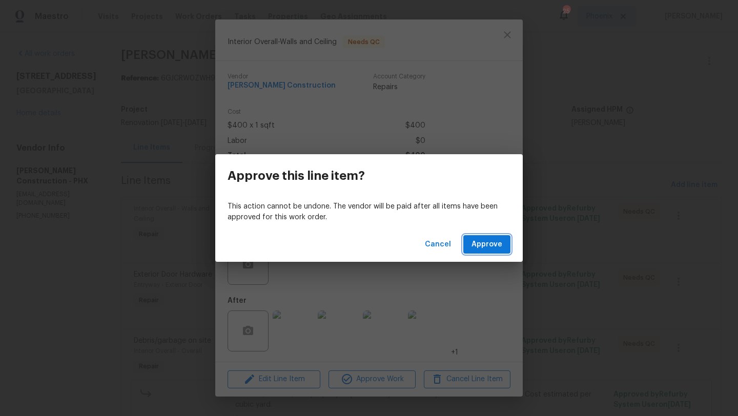
click at [483, 242] on span "Approve" at bounding box center [486, 244] width 31 height 13
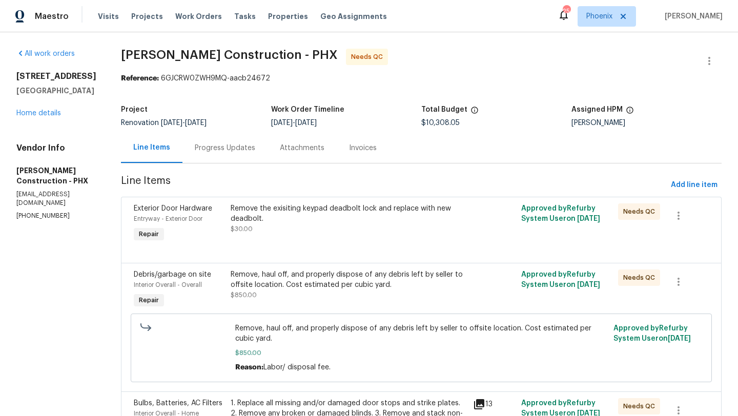
click at [344, 212] on div "Remove the exisiting keypad deadbolt lock and replace with new deadbolt." at bounding box center [349, 213] width 236 height 20
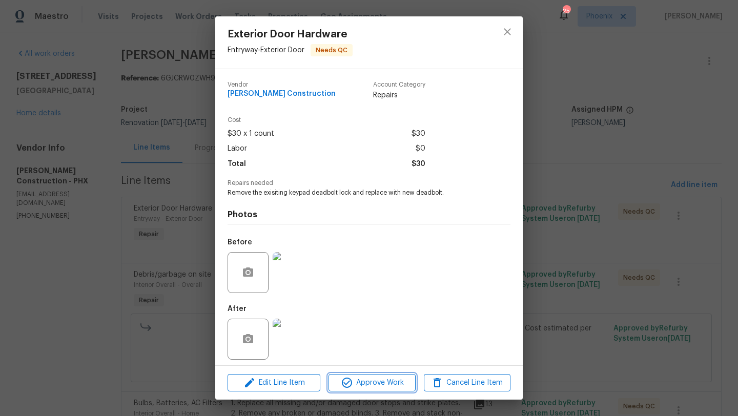
click at [380, 388] on span "Approve Work" at bounding box center [372, 383] width 80 height 13
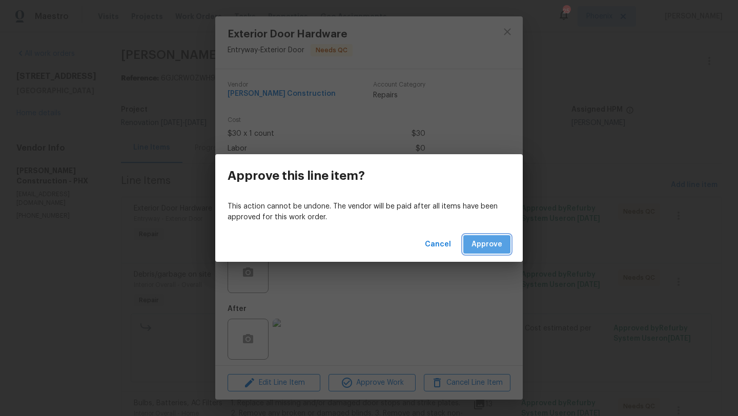
click at [496, 238] on span "Approve" at bounding box center [486, 244] width 31 height 13
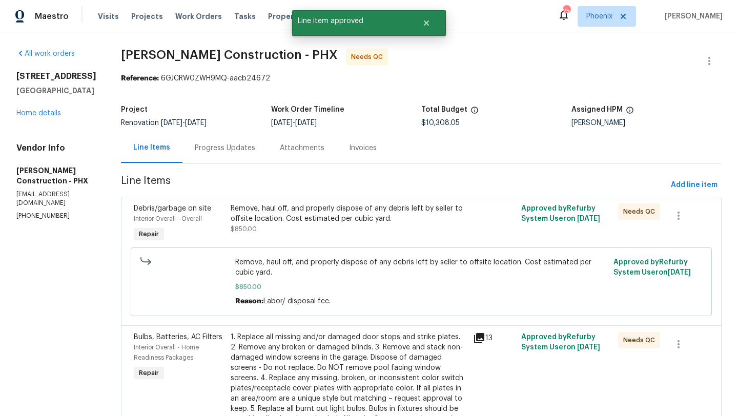
click at [338, 218] on div "Remove, haul off, and properly dispose of any debris left by seller to offsite …" at bounding box center [349, 213] width 236 height 20
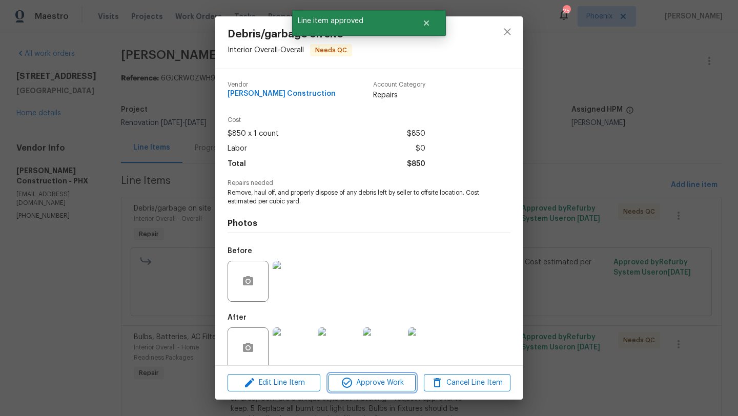
click at [363, 374] on button "Approve Work" at bounding box center [371, 383] width 87 height 18
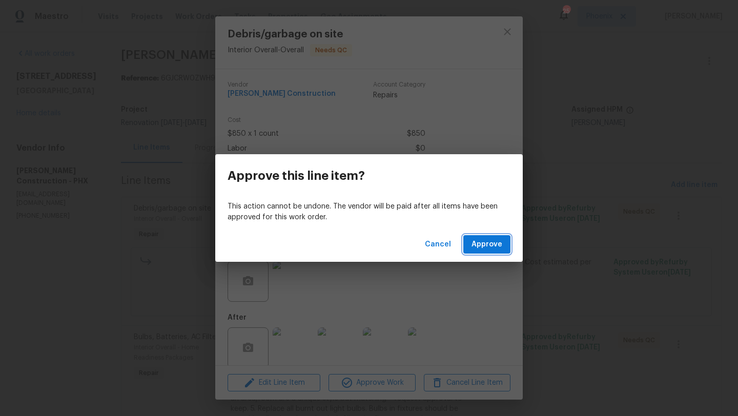
click at [479, 244] on span "Approve" at bounding box center [486, 244] width 31 height 13
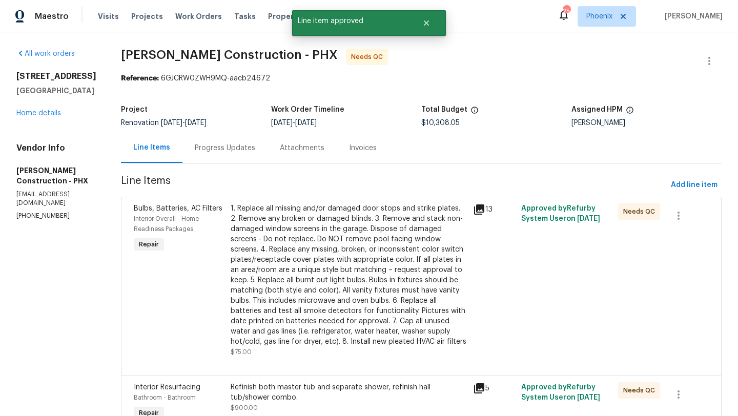
click at [337, 268] on div "1. Replace all missing and/or damaged door stops and strike plates. 2. Remove a…" at bounding box center [349, 274] width 236 height 143
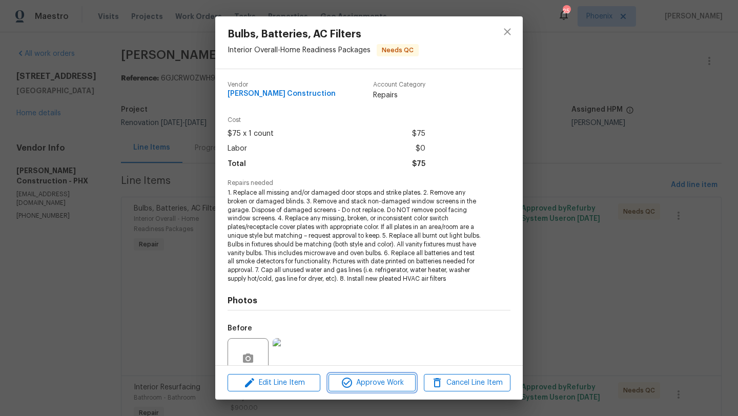
click at [383, 386] on span "Approve Work" at bounding box center [372, 383] width 80 height 13
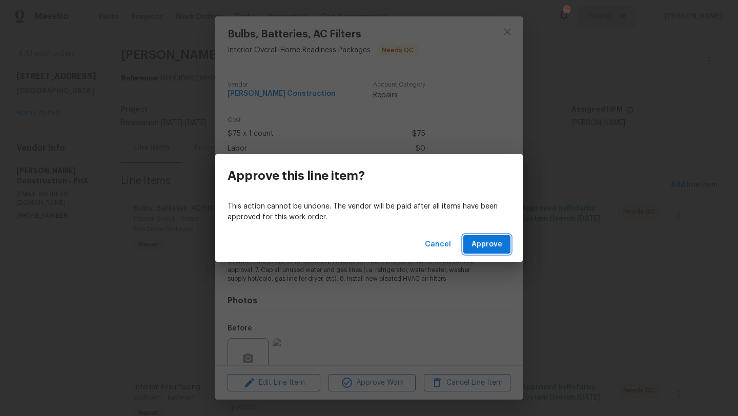
click at [487, 245] on span "Approve" at bounding box center [486, 244] width 31 height 13
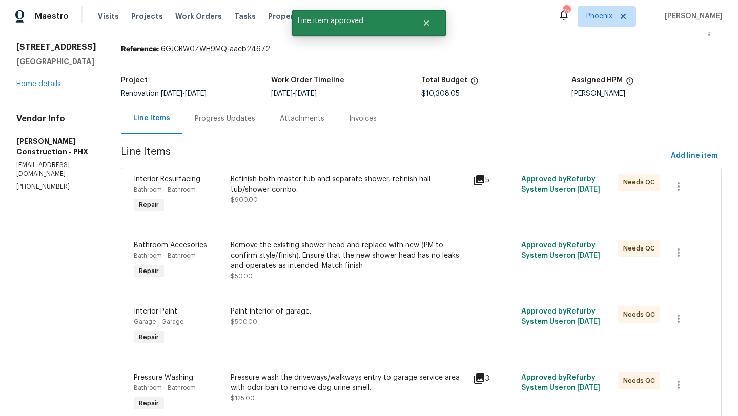
scroll to position [59, 0]
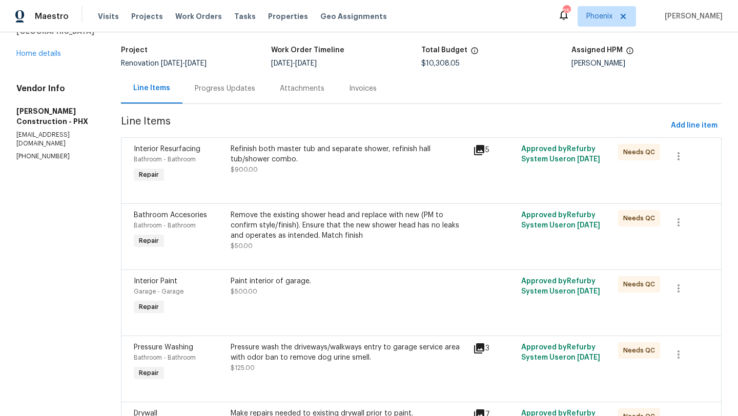
click at [346, 156] on div "Refinish both master tub and separate shower, refinish hall tub/shower combo." at bounding box center [349, 154] width 236 height 20
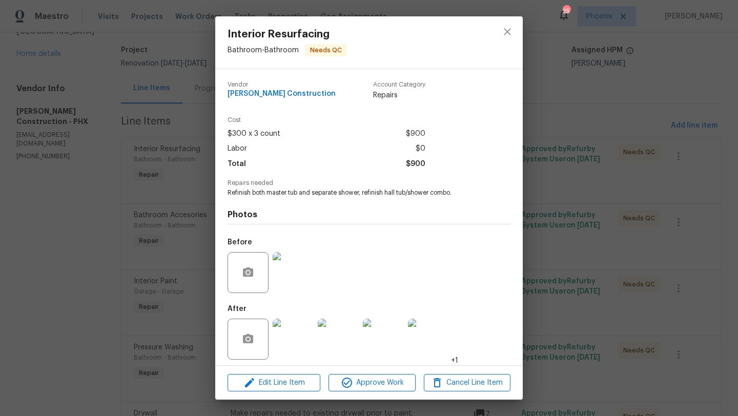
click at [300, 323] on img at bounding box center [293, 339] width 41 height 41
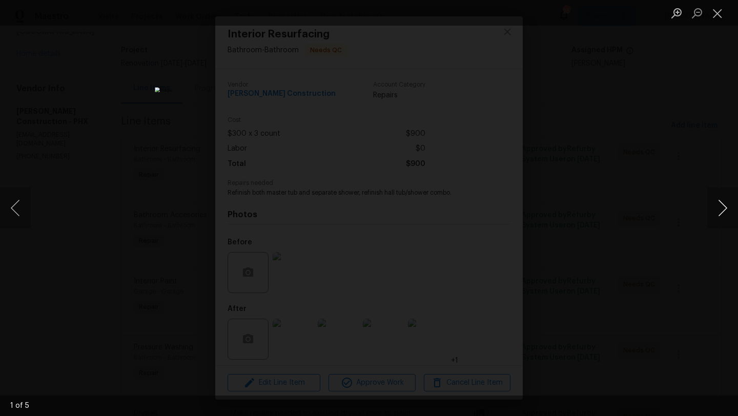
click at [720, 211] on button "Next image" at bounding box center [722, 208] width 31 height 41
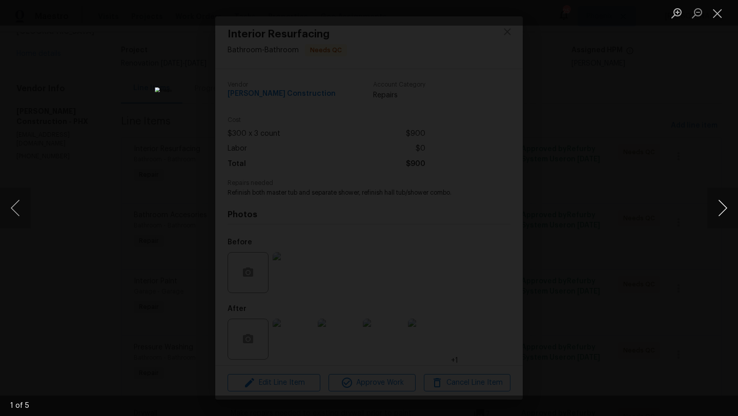
click at [720, 211] on button "Next image" at bounding box center [722, 208] width 31 height 41
click at [726, 14] on button "Close lightbox" at bounding box center [717, 13] width 20 height 18
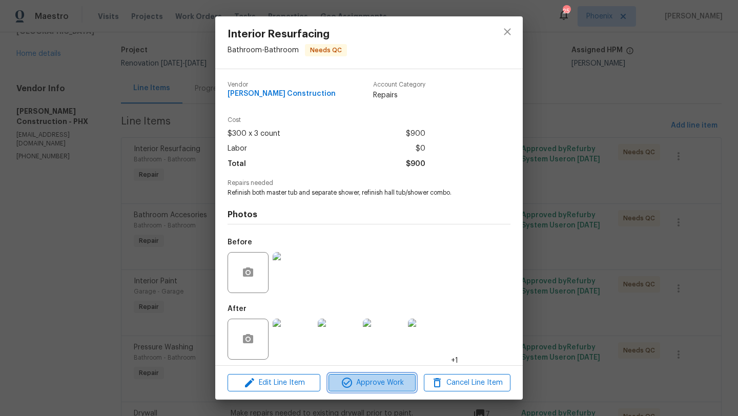
click at [378, 384] on span "Approve Work" at bounding box center [372, 383] width 80 height 13
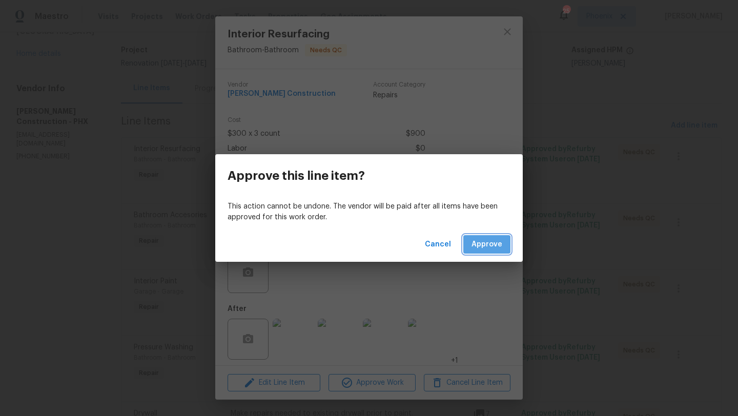
click at [493, 253] on button "Approve" at bounding box center [486, 244] width 47 height 19
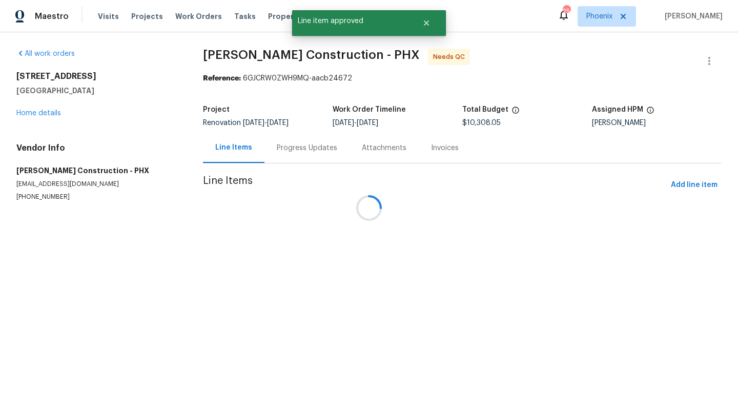
scroll to position [0, 0]
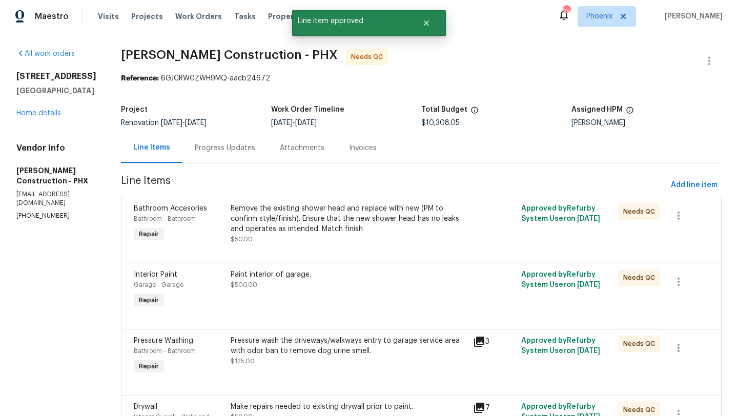
click at [369, 221] on div "Remove the existing shower head and replace with new (PM to confirm style/finis…" at bounding box center [349, 218] width 236 height 31
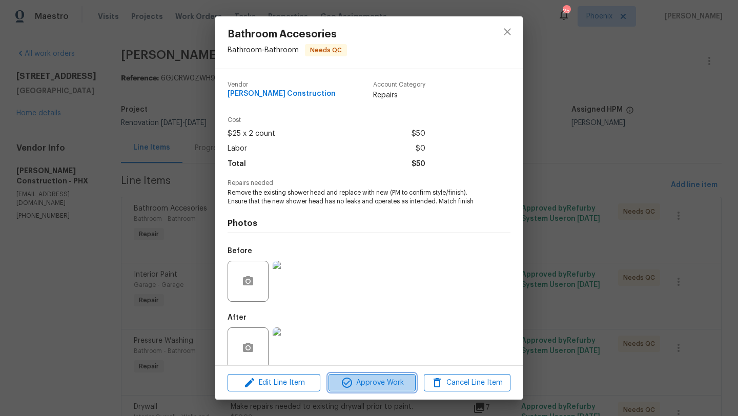
click at [389, 380] on span "Approve Work" at bounding box center [372, 383] width 80 height 13
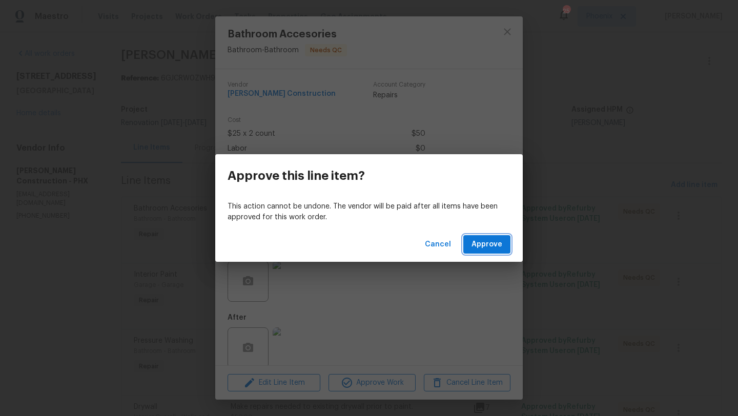
click at [498, 242] on span "Approve" at bounding box center [486, 244] width 31 height 13
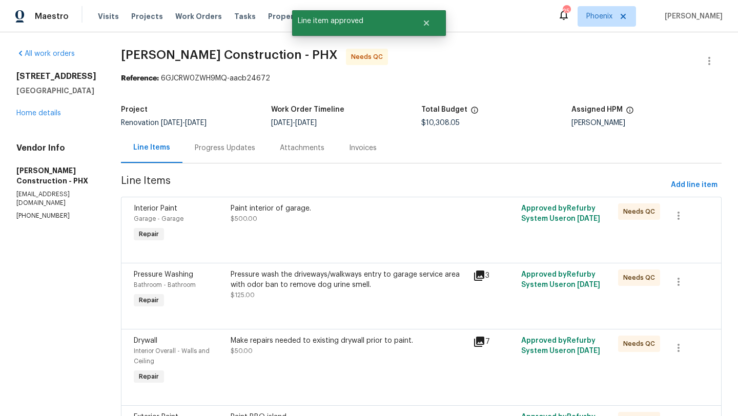
click at [303, 208] on div "Paint interior of garage." at bounding box center [349, 208] width 236 height 10
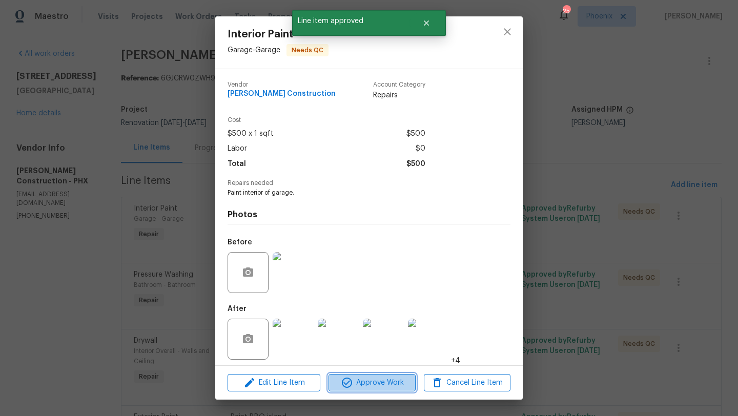
click at [379, 386] on span "Approve Work" at bounding box center [372, 383] width 80 height 13
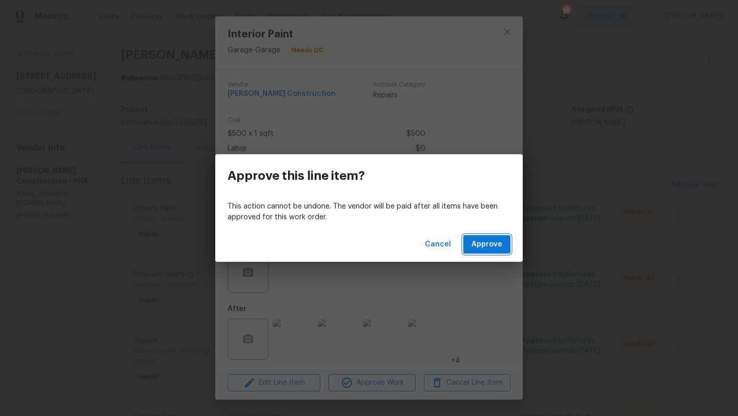
click at [488, 240] on span "Approve" at bounding box center [486, 244] width 31 height 13
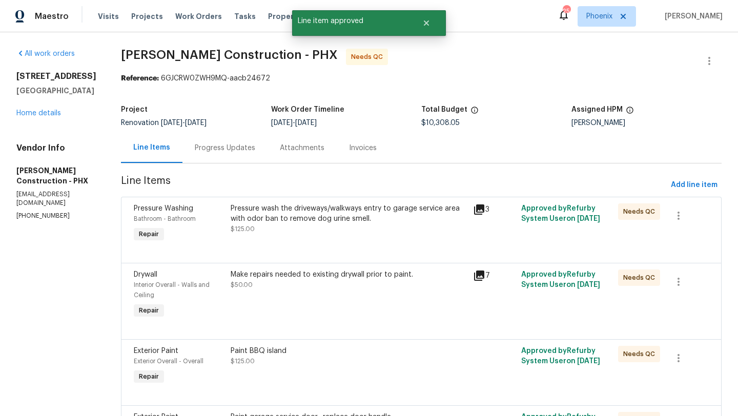
click at [301, 217] on div "Pressure wash the driveways/walkways entry to garage service area with odor ban…" at bounding box center [349, 213] width 236 height 20
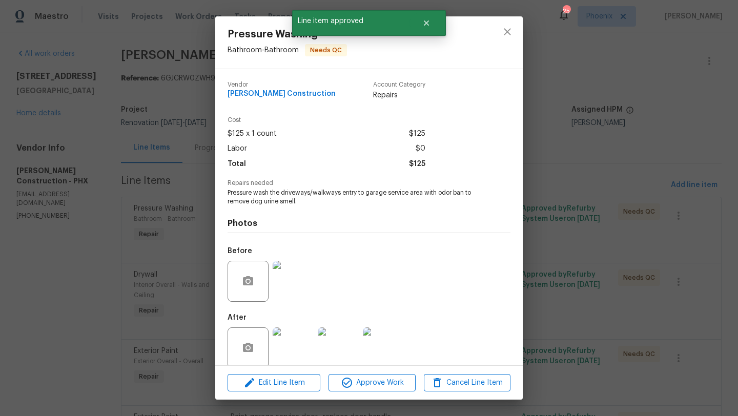
scroll to position [13, 0]
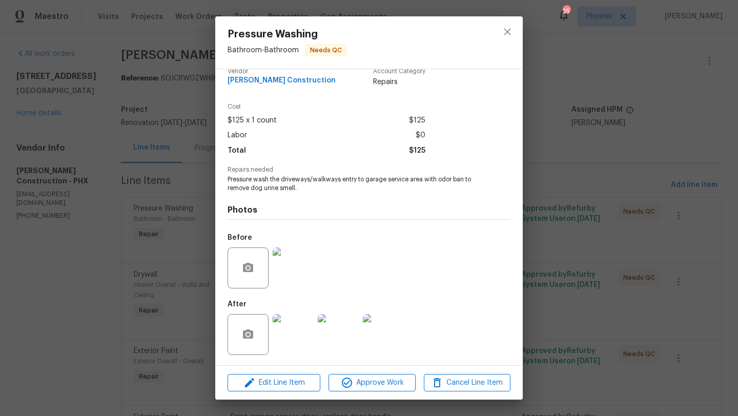
click at [344, 340] on img at bounding box center [338, 334] width 41 height 41
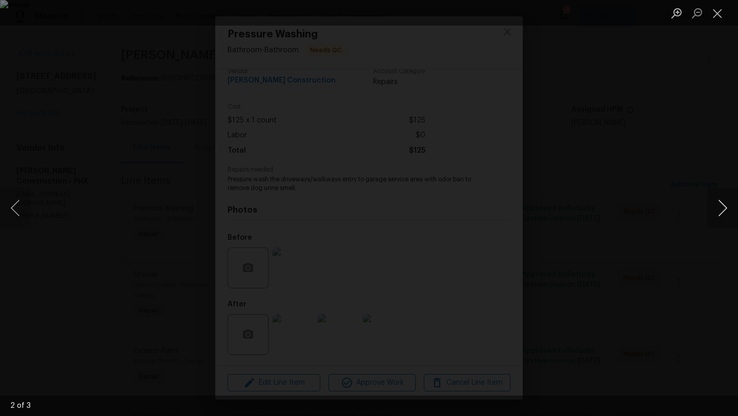
click at [718, 202] on button "Next image" at bounding box center [722, 208] width 31 height 41
click at [716, 11] on button "Close lightbox" at bounding box center [717, 13] width 20 height 18
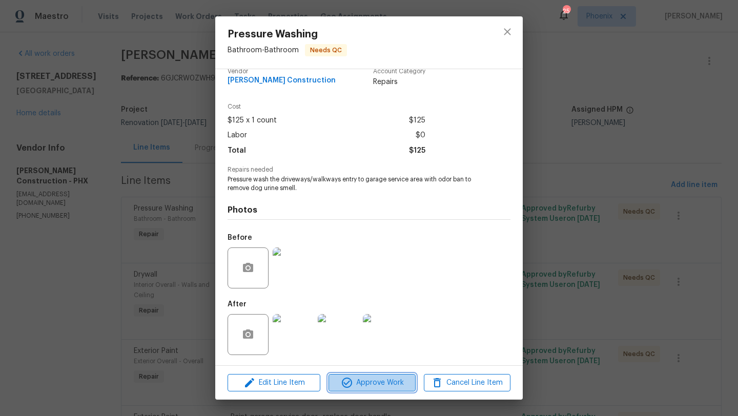
click at [371, 377] on span "Approve Work" at bounding box center [372, 383] width 80 height 13
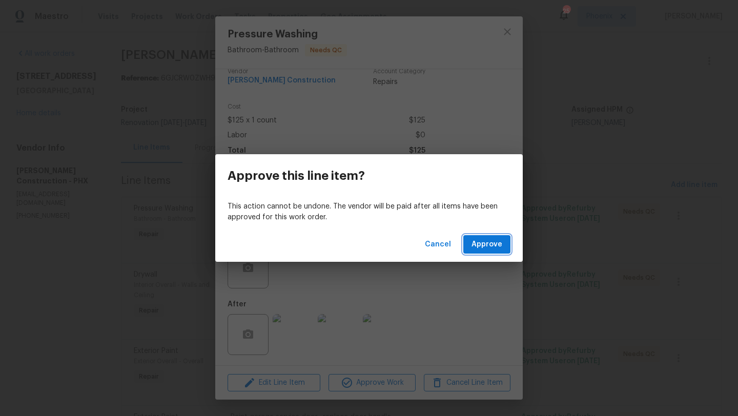
click at [493, 245] on span "Approve" at bounding box center [486, 244] width 31 height 13
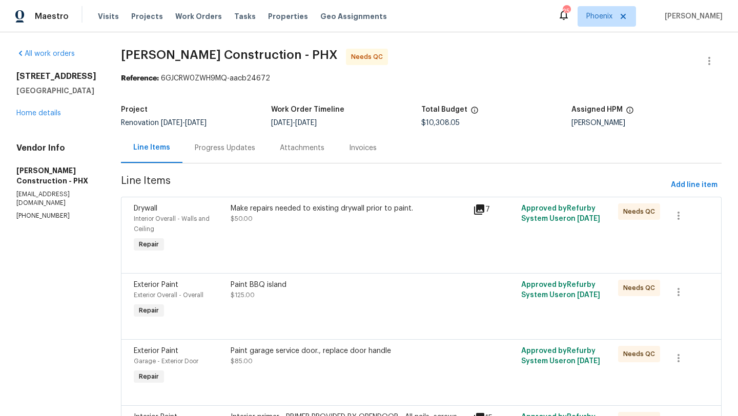
click at [320, 210] on div "Make repairs needed to existing drywall prior to paint." at bounding box center [349, 208] width 236 height 10
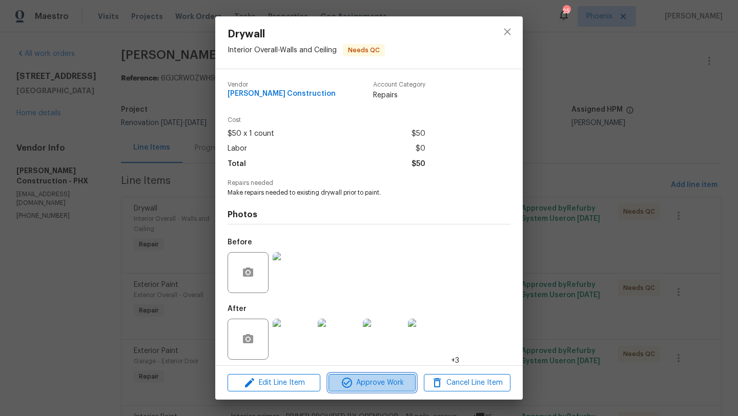
click at [369, 382] on span "Approve Work" at bounding box center [372, 383] width 80 height 13
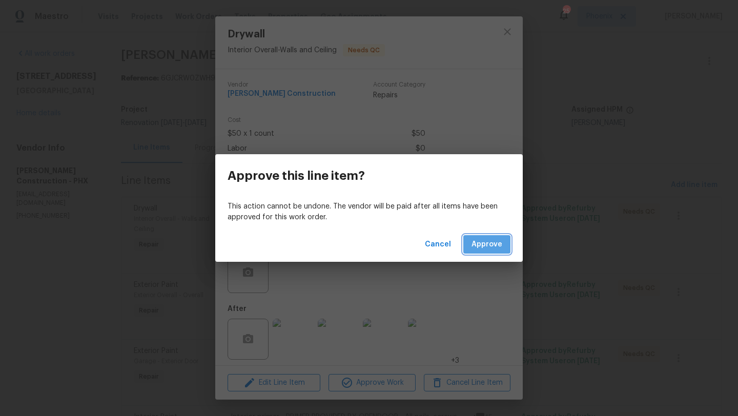
click at [501, 243] on span "Approve" at bounding box center [486, 244] width 31 height 13
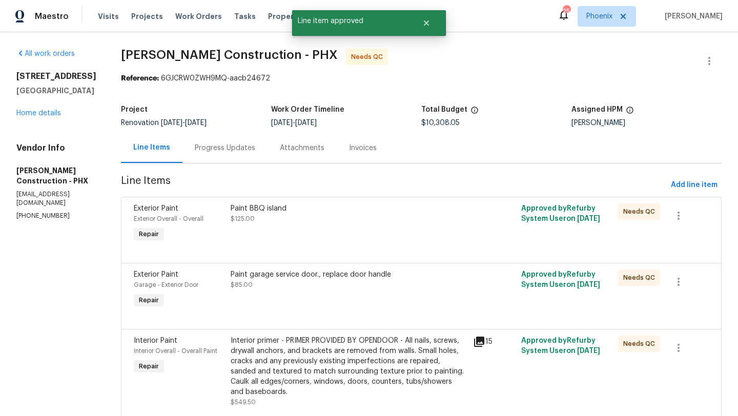
click at [261, 222] on div "Paint BBQ island $125.00" at bounding box center [349, 213] width 236 height 20
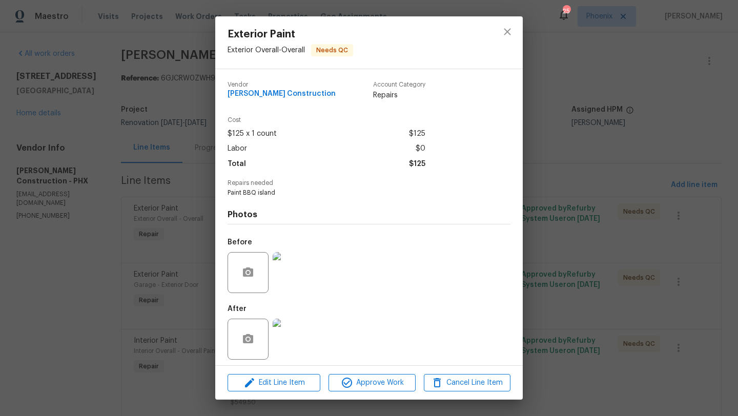
click at [288, 347] on img at bounding box center [293, 339] width 41 height 41
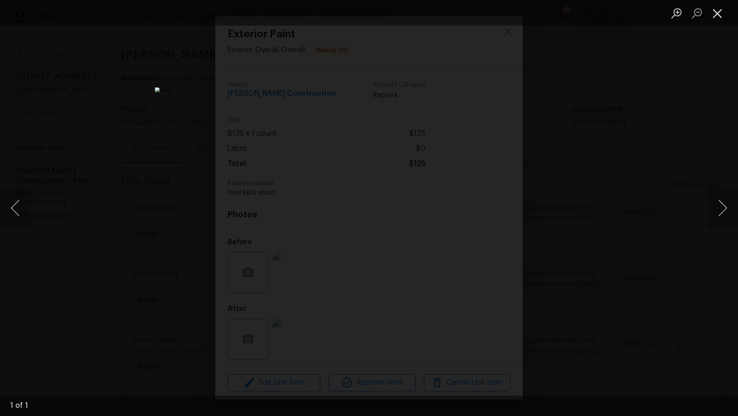
click at [717, 11] on button "Close lightbox" at bounding box center [717, 13] width 20 height 18
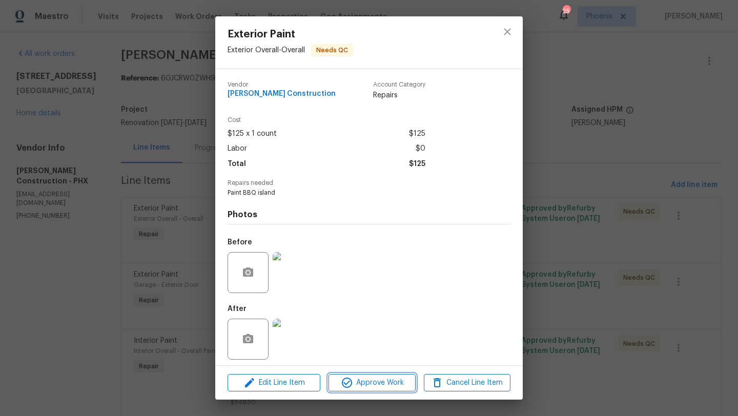
click at [385, 385] on span "Approve Work" at bounding box center [372, 383] width 80 height 13
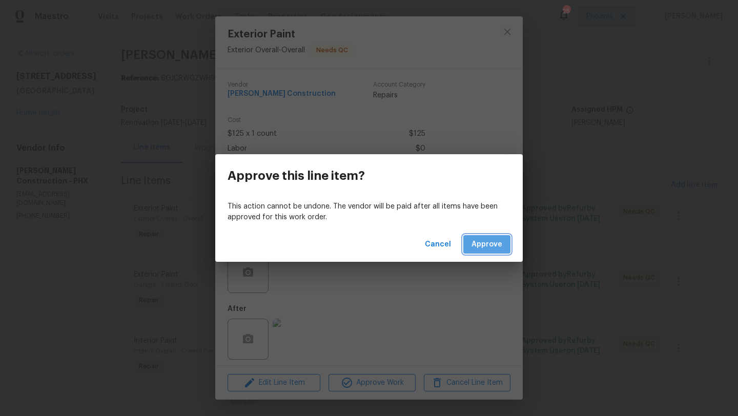
click at [491, 248] on span "Approve" at bounding box center [486, 244] width 31 height 13
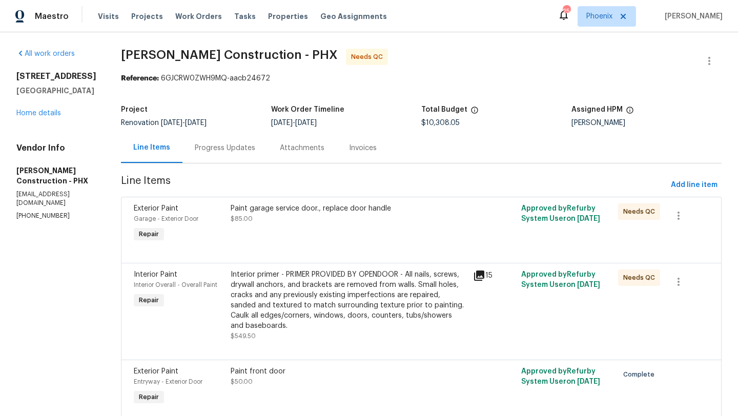
click at [317, 205] on div "Paint garage service door., replace door handle" at bounding box center [349, 208] width 236 height 10
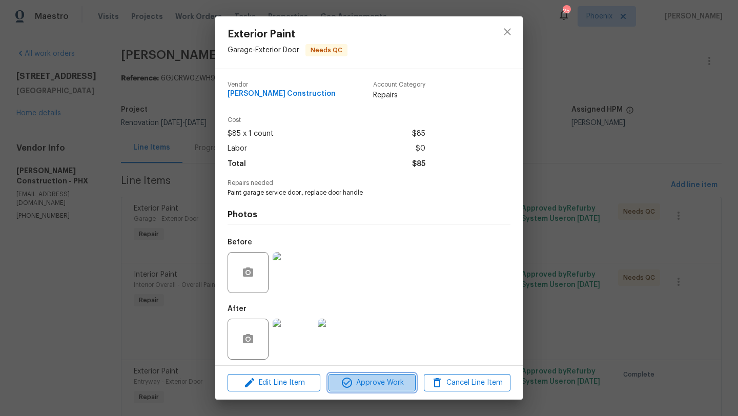
click at [377, 379] on span "Approve Work" at bounding box center [372, 383] width 80 height 13
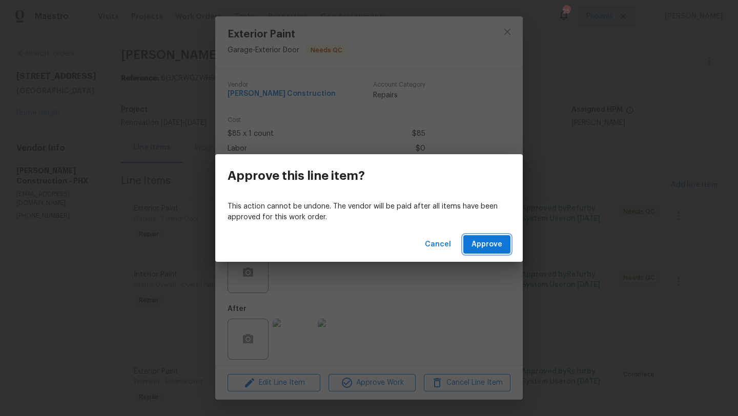
click at [483, 240] on span "Approve" at bounding box center [486, 244] width 31 height 13
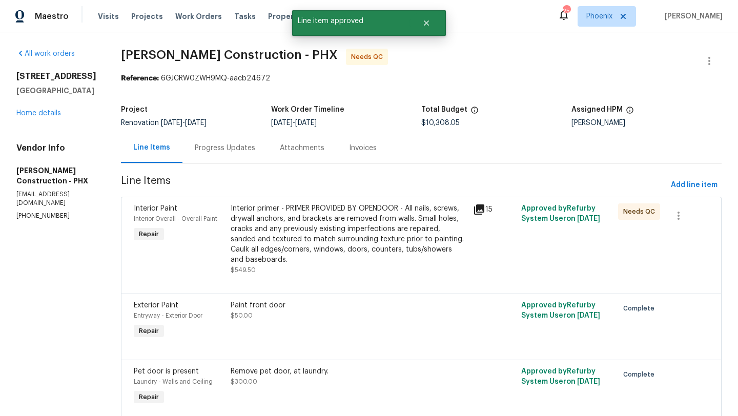
click at [350, 239] on div "Interior primer - PRIMER PROVIDED BY OPENDOOR - All nails, screws, drywall anch…" at bounding box center [349, 233] width 236 height 61
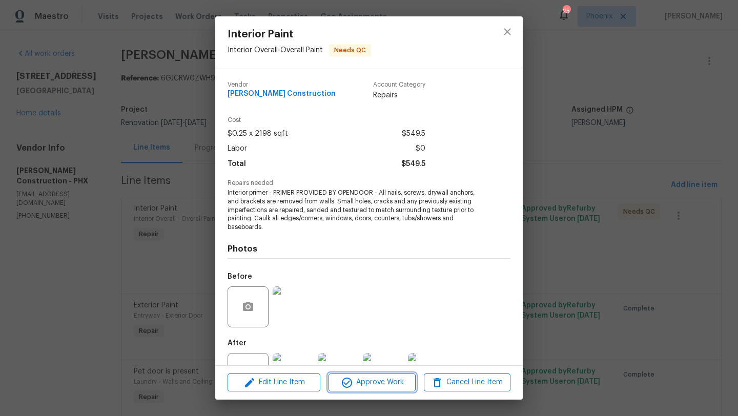
click at [392, 382] on span "Approve Work" at bounding box center [372, 382] width 80 height 13
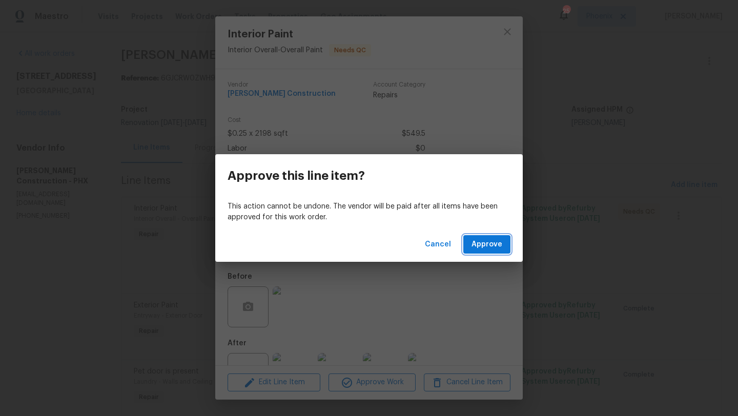
click at [492, 251] on button "Approve" at bounding box center [486, 244] width 47 height 19
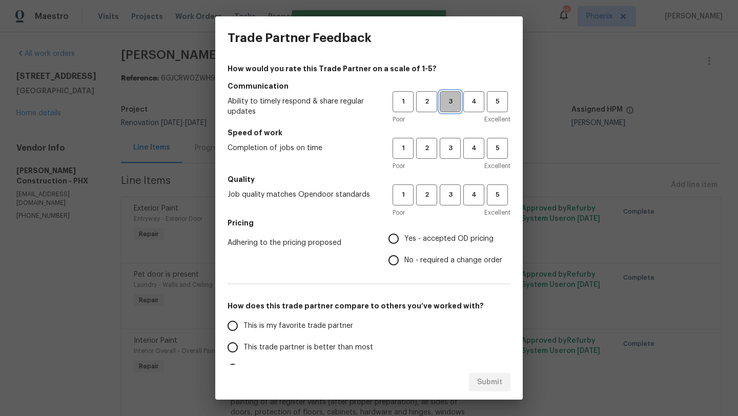
click at [454, 96] on span "3" at bounding box center [450, 102] width 19 height 12
click at [446, 169] on div "Poor Excellent" at bounding box center [451, 166] width 118 height 10
click at [453, 149] on span "3" at bounding box center [450, 148] width 19 height 12
click at [453, 199] on span "3" at bounding box center [450, 195] width 19 height 12
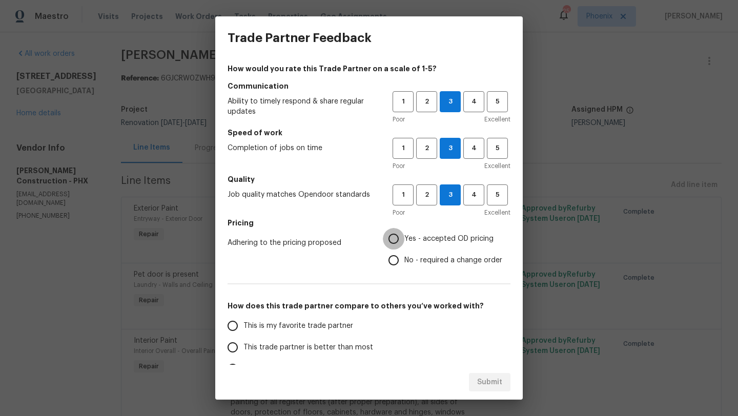
click at [397, 236] on input "Yes - accepted OD pricing" at bounding box center [394, 239] width 22 height 22
radio input "true"
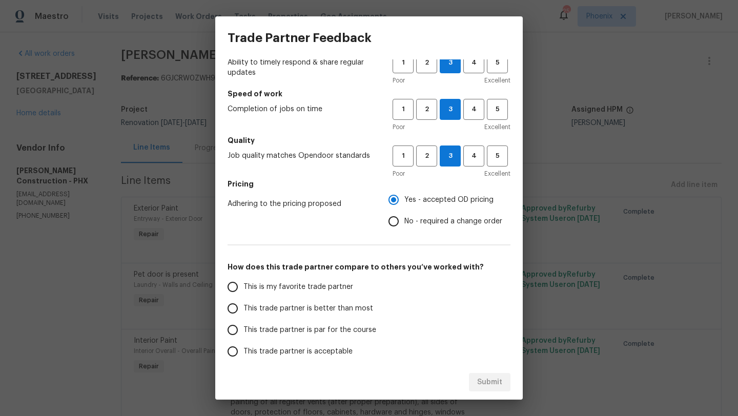
scroll to position [104, 0]
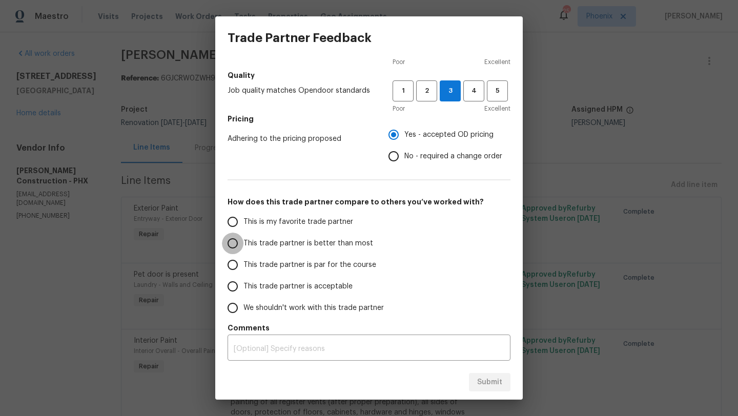
click at [233, 245] on input "This trade partner is better than most" at bounding box center [233, 244] width 22 height 22
click at [488, 387] on span "Submit" at bounding box center [489, 382] width 25 height 13
radio input "true"
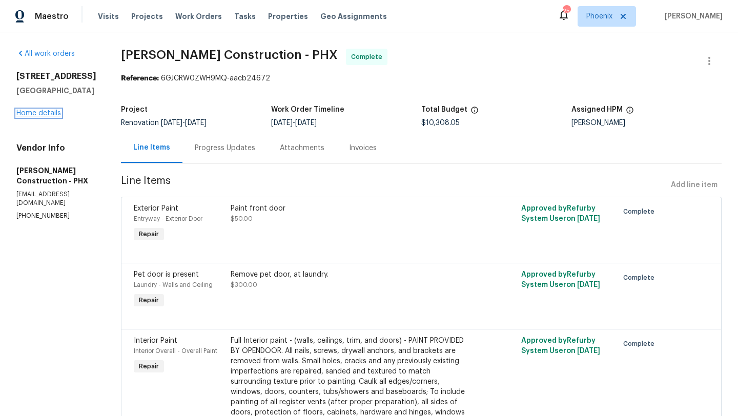
click at [47, 117] on link "Home details" at bounding box center [38, 113] width 45 height 7
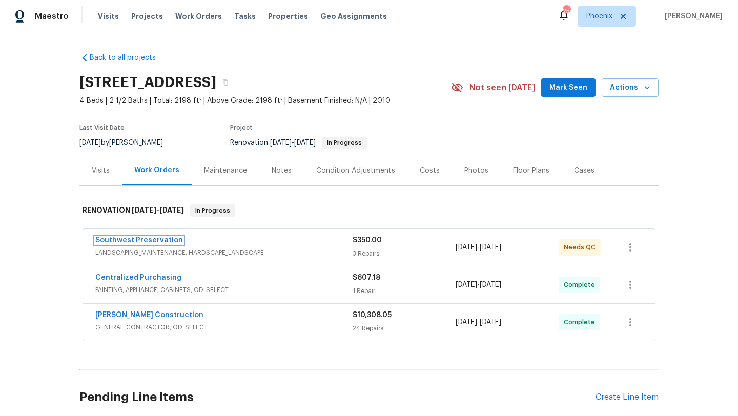
click at [154, 238] on link "Southwest Preservation" at bounding box center [139, 240] width 88 height 7
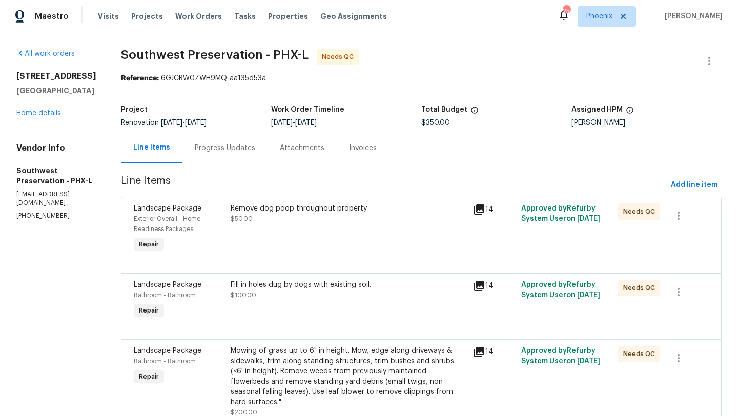
scroll to position [40, 0]
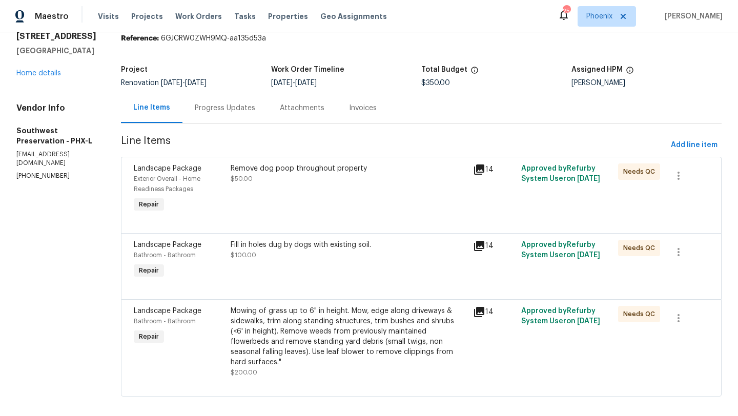
click at [285, 323] on div "Mowing of grass up to 6" in height. Mow, edge along driveways & sidewalks, trim…" at bounding box center [349, 336] width 236 height 61
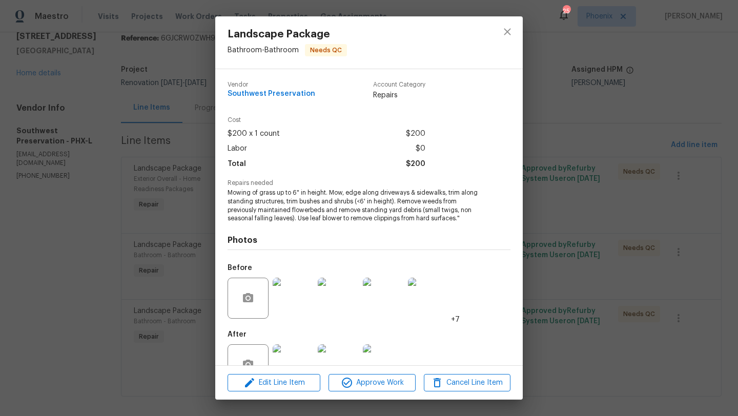
scroll to position [31, 0]
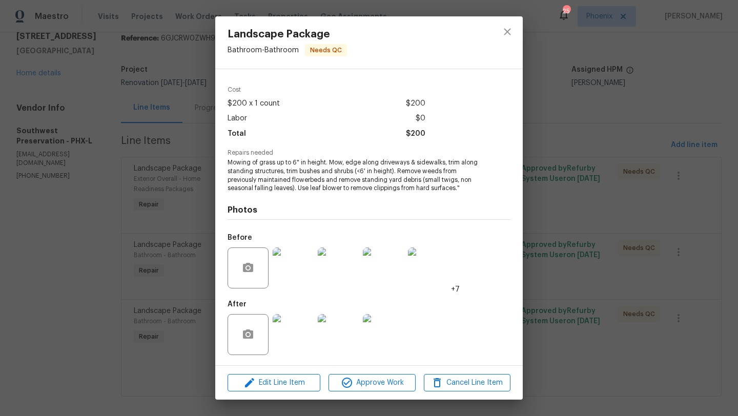
click at [297, 329] on img at bounding box center [293, 334] width 41 height 41
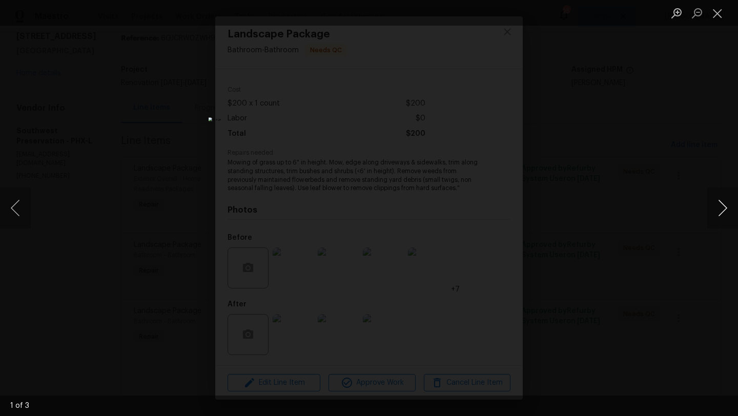
click at [726, 203] on button "Next image" at bounding box center [722, 208] width 31 height 41
click at [726, 205] on button "Next image" at bounding box center [722, 208] width 31 height 41
click at [14, 205] on button "Previous image" at bounding box center [15, 208] width 31 height 41
click at [727, 203] on button "Next image" at bounding box center [722, 208] width 31 height 41
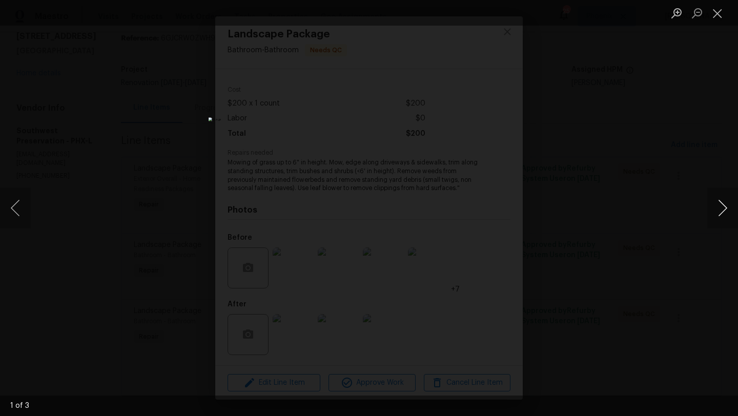
click at [725, 205] on button "Next image" at bounding box center [722, 208] width 31 height 41
click at [724, 206] on button "Next image" at bounding box center [722, 208] width 31 height 41
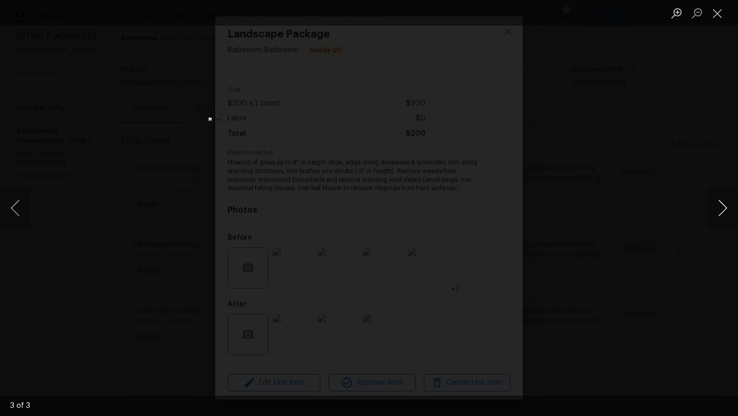
click at [724, 206] on button "Next image" at bounding box center [722, 208] width 31 height 41
click at [720, 19] on button "Close lightbox" at bounding box center [717, 13] width 20 height 18
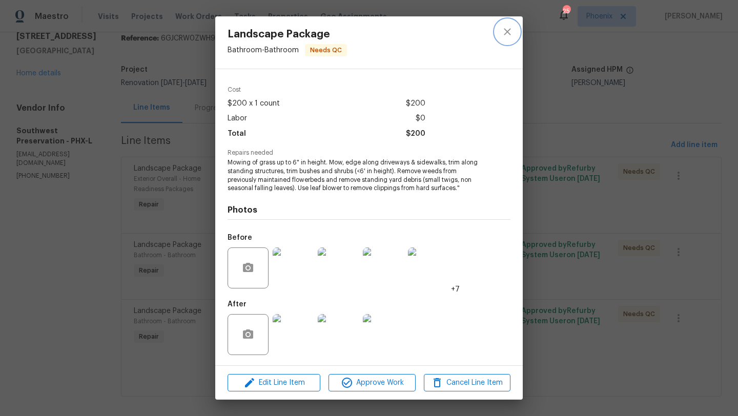
click at [509, 31] on icon "close" at bounding box center [507, 32] width 12 height 12
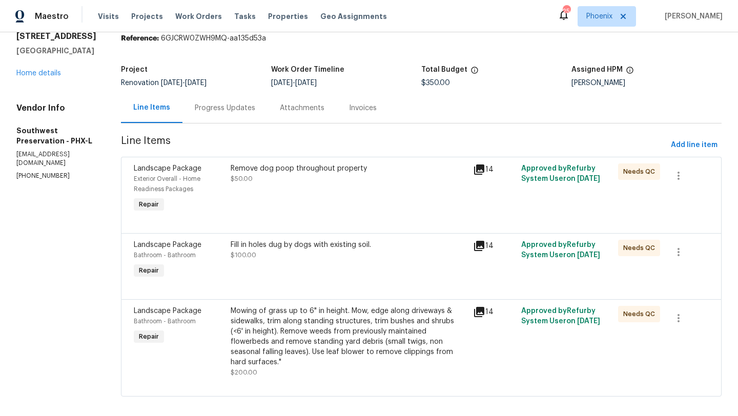
click at [324, 169] on div "Remove dog poop throughout property" at bounding box center [349, 168] width 236 height 10
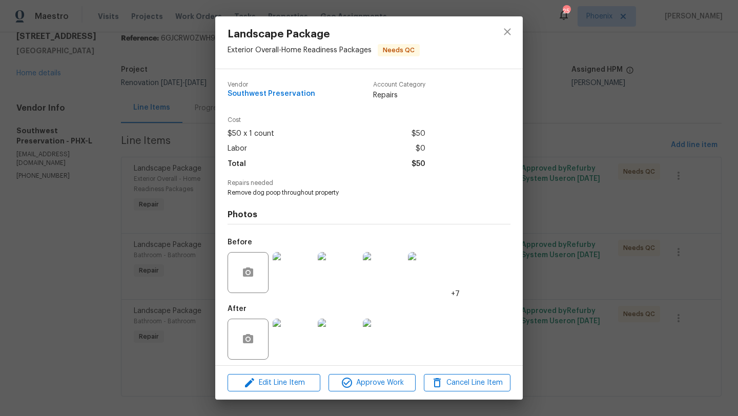
scroll to position [5, 0]
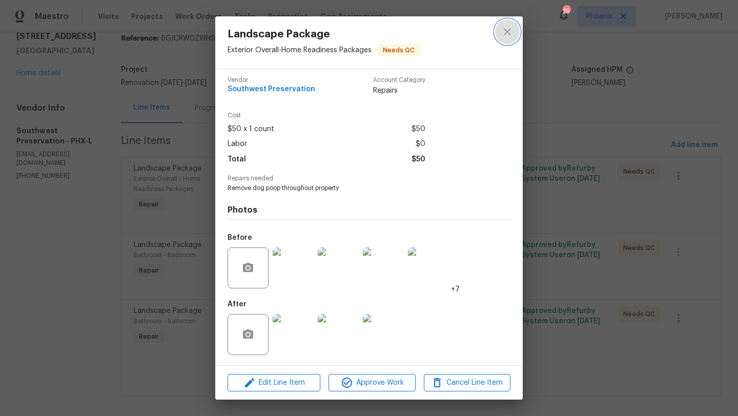
click at [508, 34] on icon "close" at bounding box center [507, 32] width 12 height 12
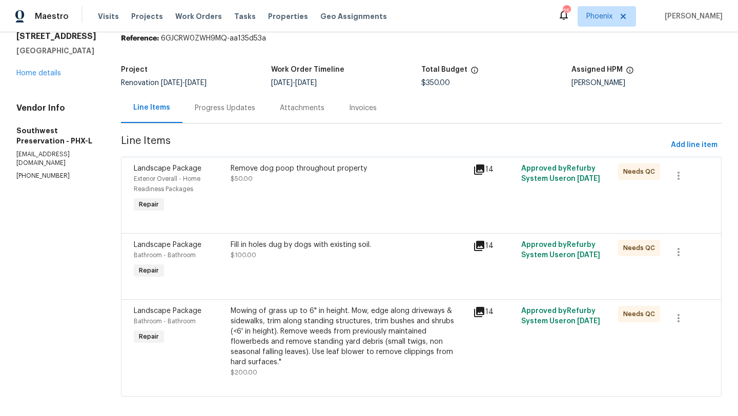
click at [285, 245] on div "Fill in holes dug by dogs with existing soil." at bounding box center [349, 245] width 236 height 10
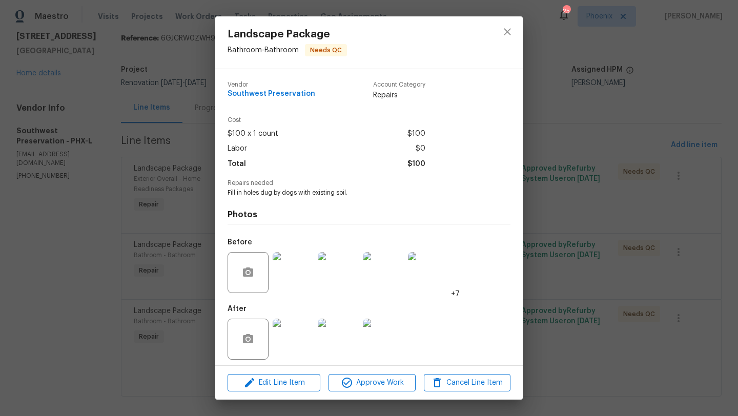
click at [302, 280] on img at bounding box center [293, 272] width 41 height 41
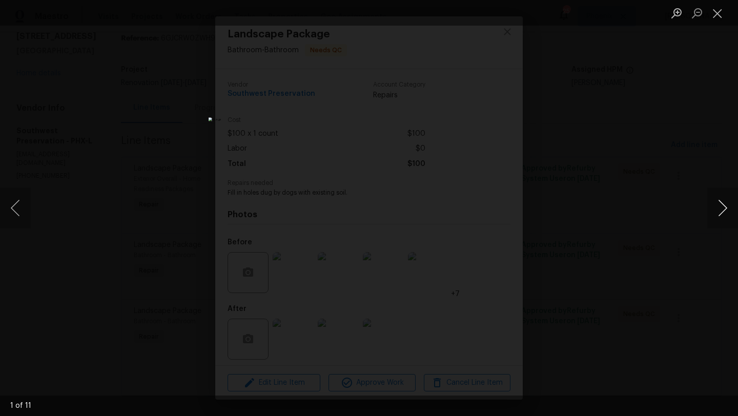
click at [723, 207] on button "Next image" at bounding box center [722, 208] width 31 height 41
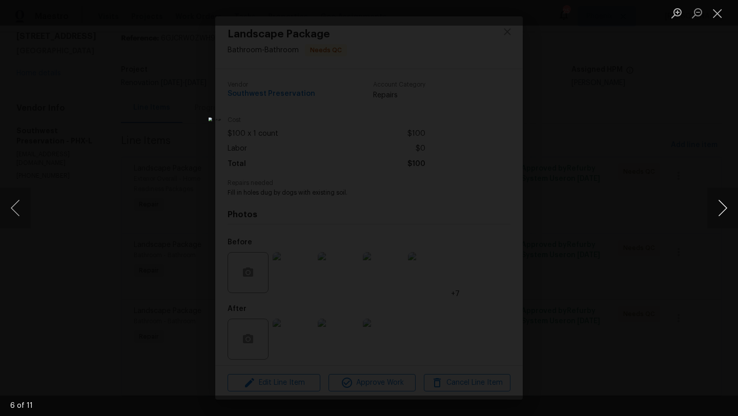
click at [726, 201] on button "Next image" at bounding box center [722, 208] width 31 height 41
click at [722, 16] on button "Close lightbox" at bounding box center [717, 13] width 20 height 18
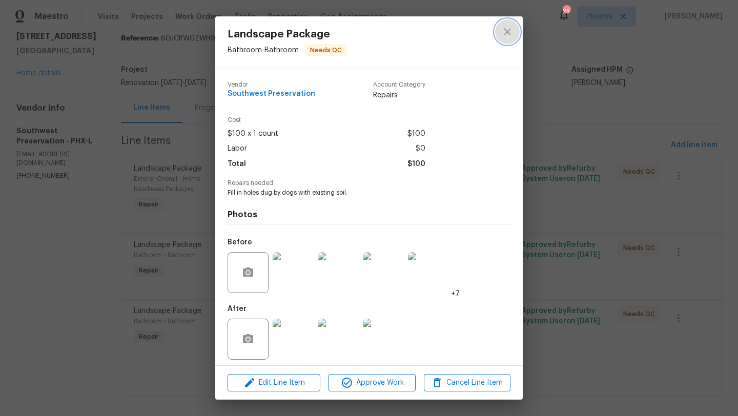
click at [512, 30] on icon "close" at bounding box center [507, 32] width 12 height 12
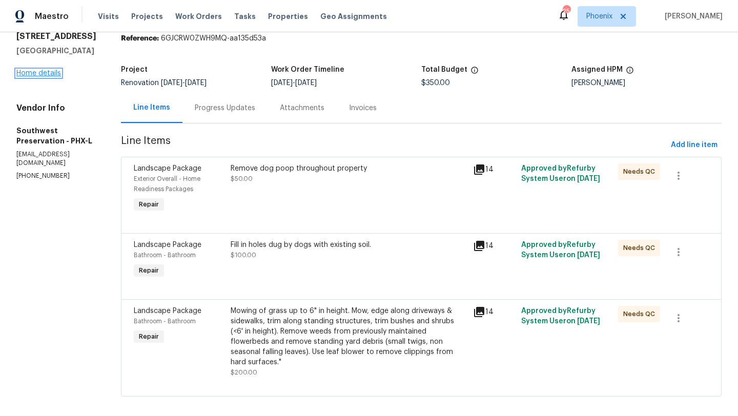
click at [36, 77] on link "Home details" at bounding box center [38, 73] width 45 height 7
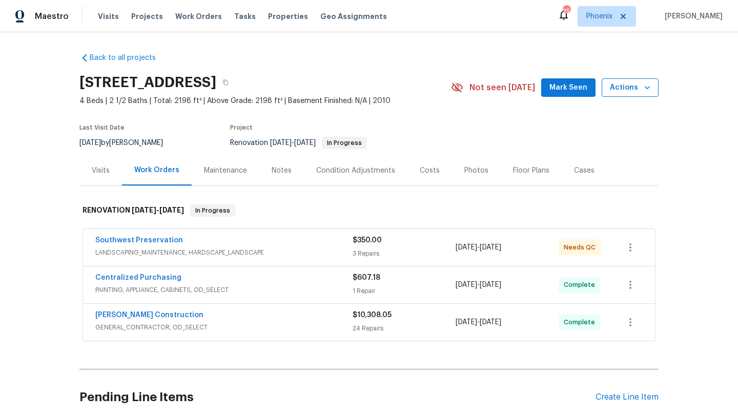
click at [634, 95] on button "Actions" at bounding box center [630, 87] width 57 height 19
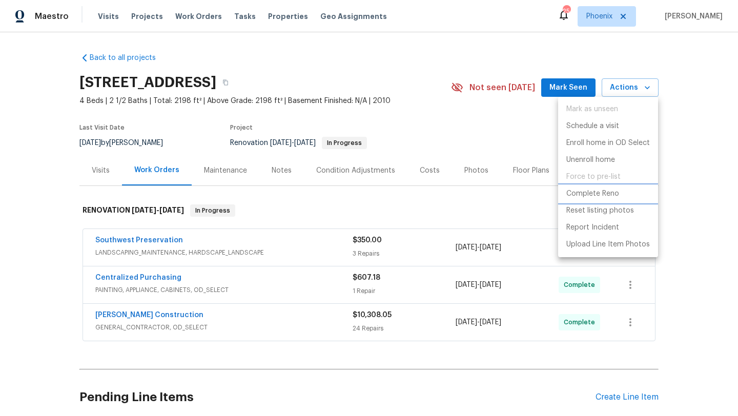
click at [598, 194] on p "Complete Reno" at bounding box center [592, 194] width 53 height 11
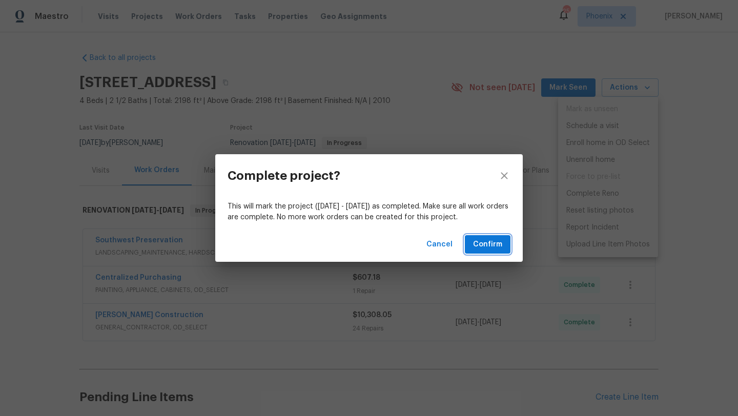
click at [481, 245] on span "Confirm" at bounding box center [487, 244] width 29 height 13
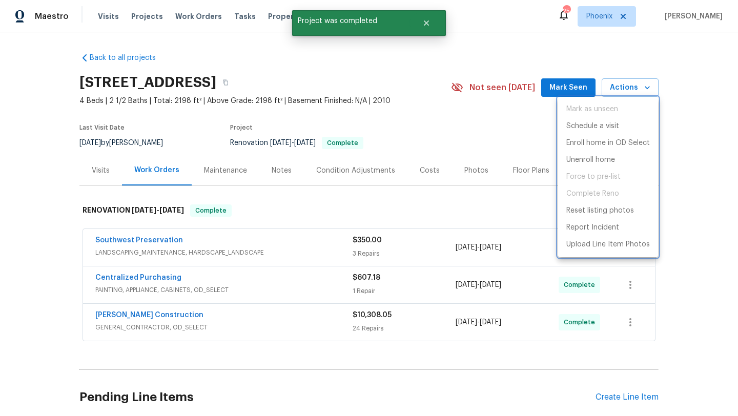
click at [436, 116] on div at bounding box center [369, 208] width 738 height 416
